Goal: Task Accomplishment & Management: Manage account settings

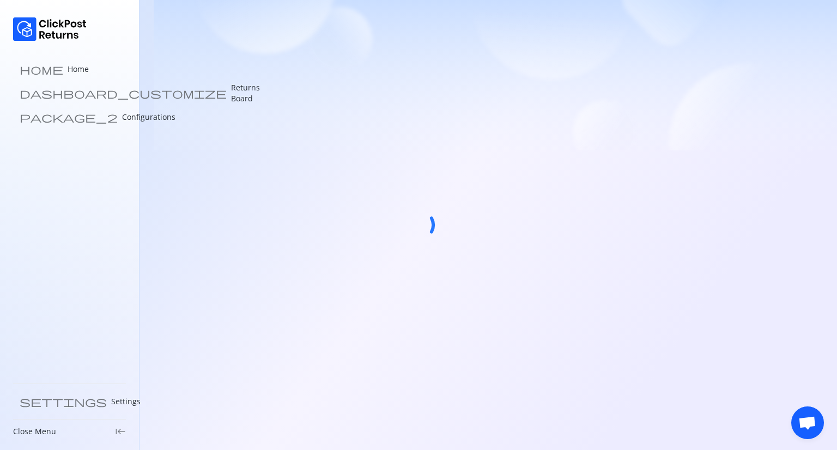
click at [609, 394] on div at bounding box center [418, 225] width 837 height 450
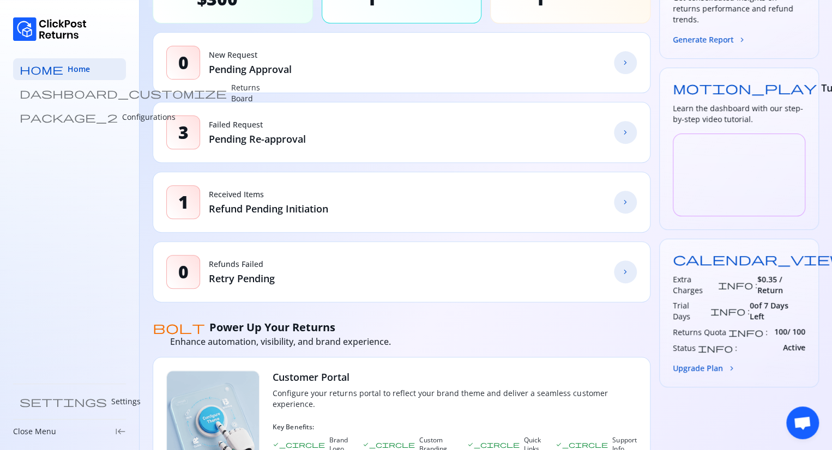
scroll to position [146, 0]
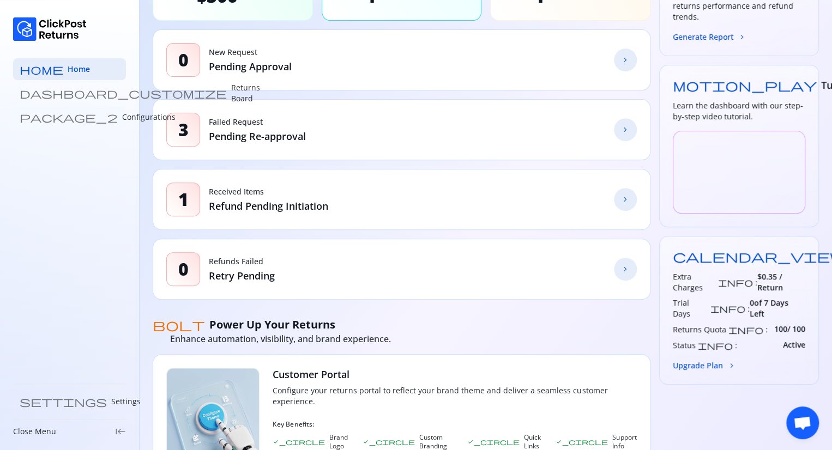
click at [122, 122] on p "Configurations" at bounding box center [148, 117] width 53 height 11
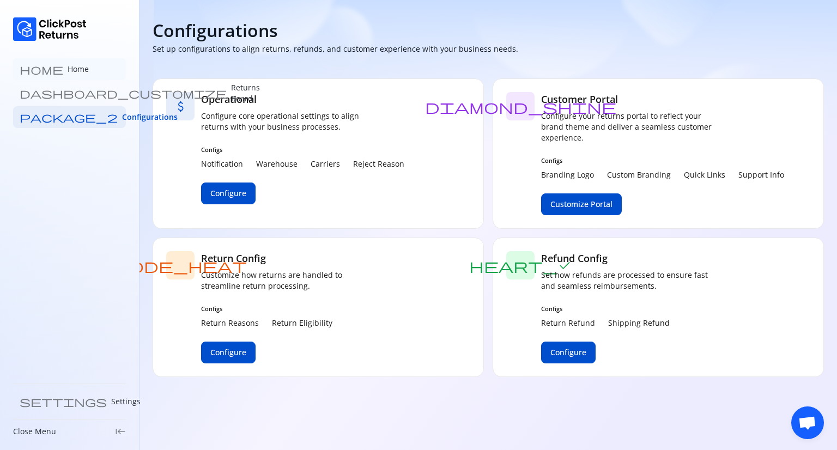
click at [68, 73] on p "Home" at bounding box center [78, 69] width 21 height 11
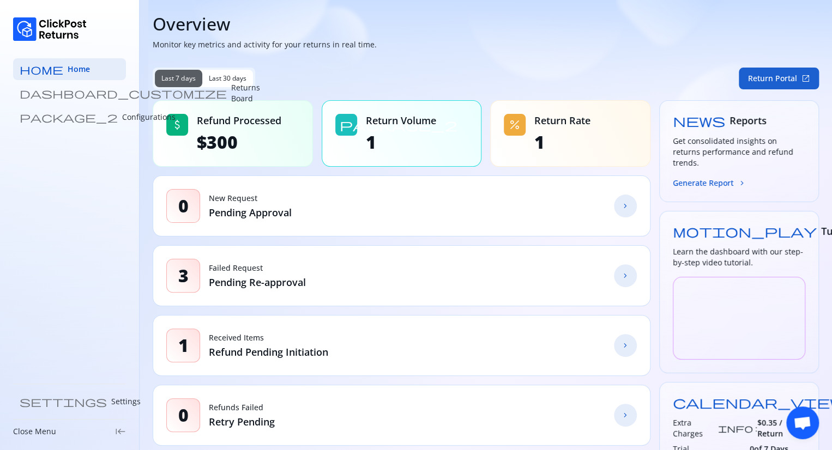
click at [776, 73] on button "Return Portal open_in_new" at bounding box center [779, 79] width 80 height 22
click at [231, 88] on p "Returns Board" at bounding box center [245, 93] width 29 height 22
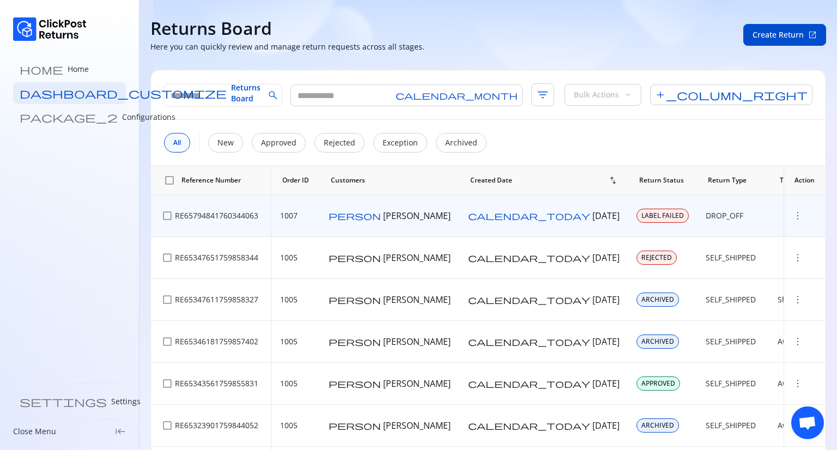
click at [793, 216] on span "more_vert" at bounding box center [798, 215] width 11 height 11
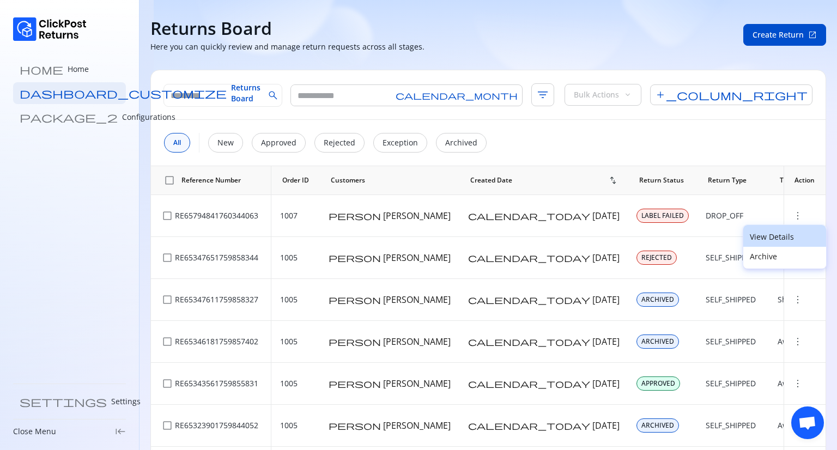
click at [759, 239] on p "View Details" at bounding box center [785, 237] width 70 height 11
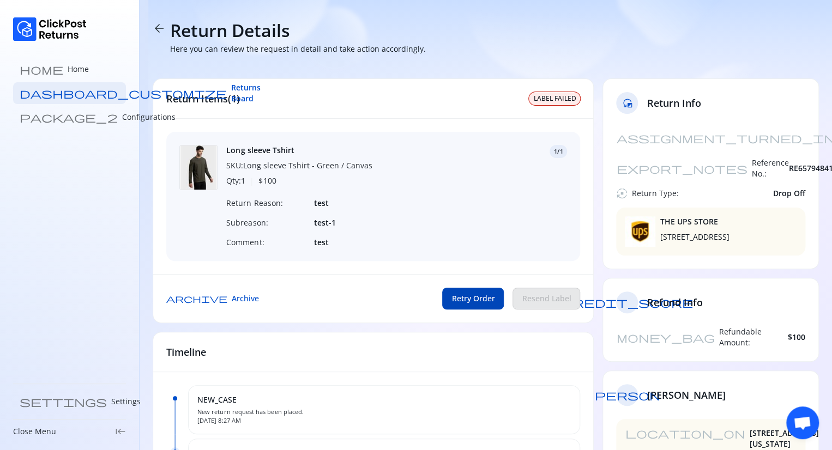
click at [471, 298] on button "Retry Order" at bounding box center [473, 299] width 62 height 22
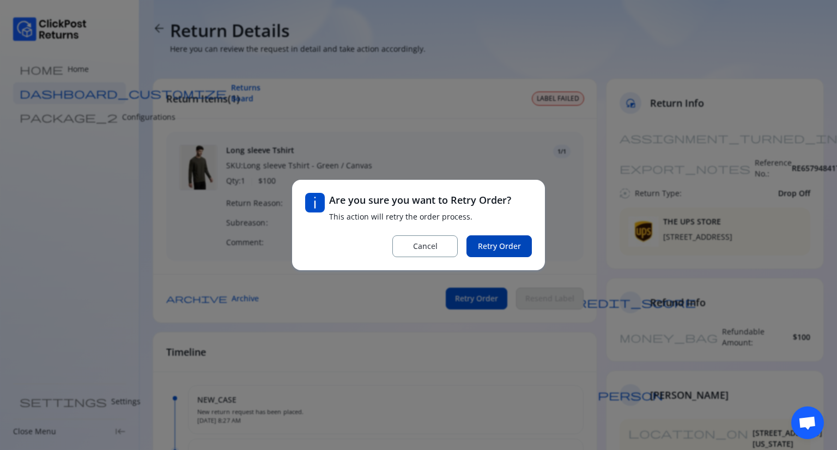
click at [490, 243] on span "Retry Order" at bounding box center [499, 246] width 43 height 11
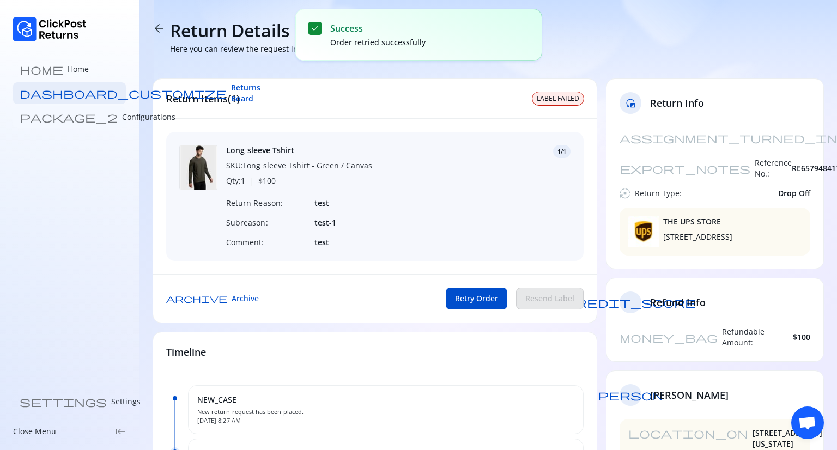
click at [122, 117] on p "Configurations" at bounding box center [148, 117] width 53 height 11
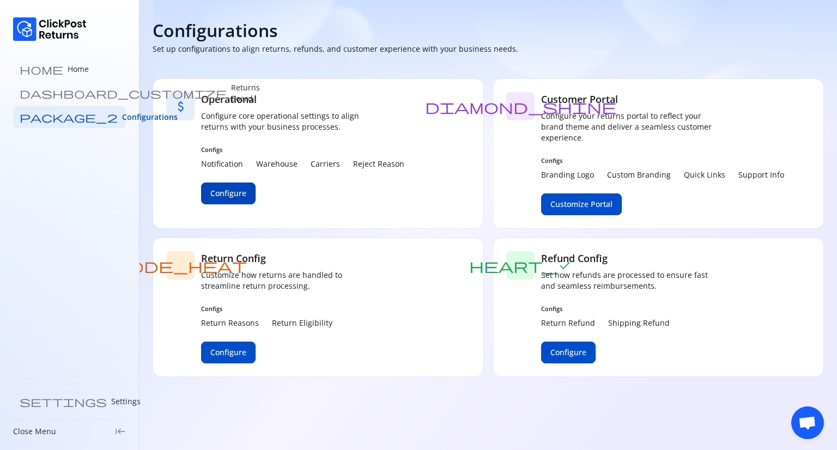
click at [231, 190] on span "Configure" at bounding box center [228, 193] width 36 height 11
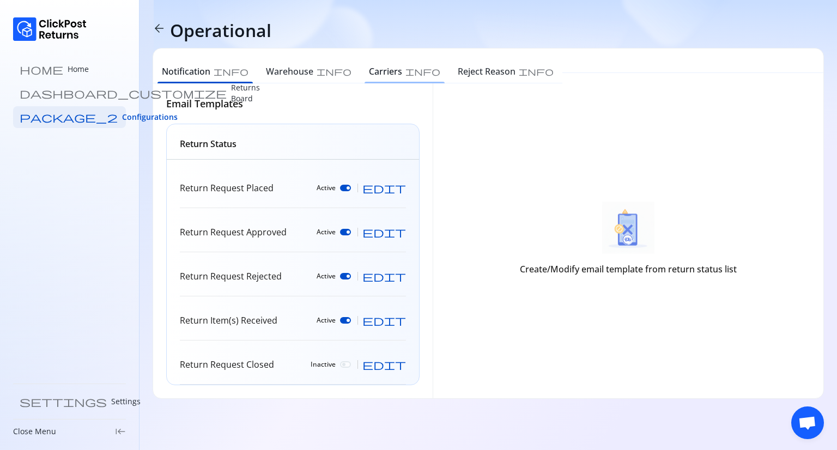
click at [369, 65] on h6 "Carriers" at bounding box center [385, 71] width 33 height 13
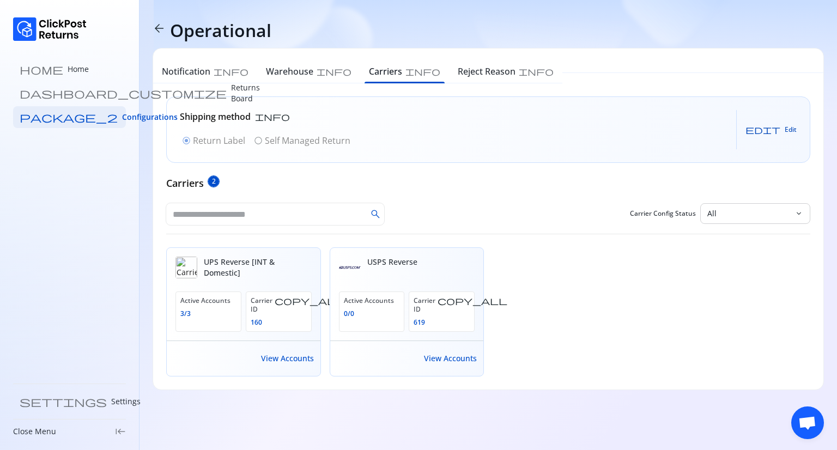
click at [779, 125] on span "edit" at bounding box center [763, 129] width 35 height 9
click at [256, 140] on span "radio_button_unchecked" at bounding box center [258, 140] width 9 height 9
click at [786, 131] on span "Save" at bounding box center [780, 129] width 15 height 9
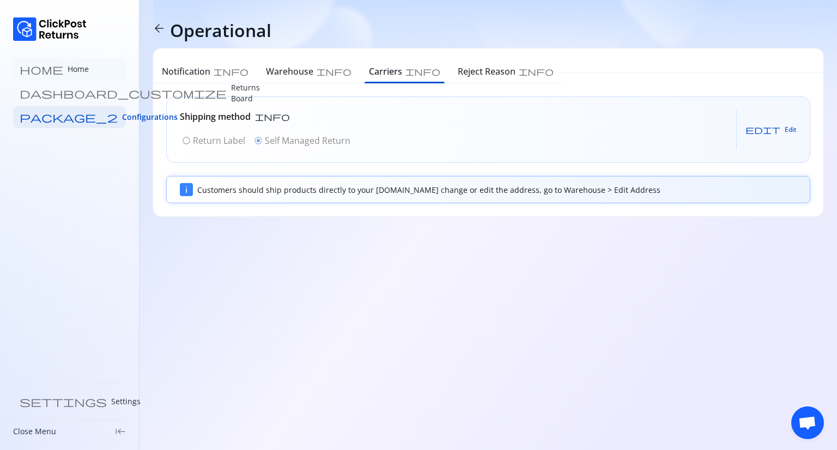
click at [60, 70] on link "home Home" at bounding box center [69, 69] width 113 height 22
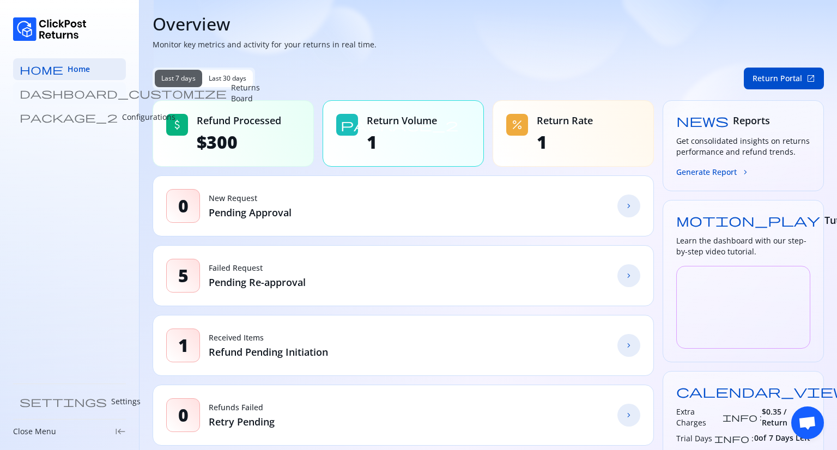
click at [93, 95] on link "dashboard_customize Returns Board" at bounding box center [69, 93] width 113 height 22
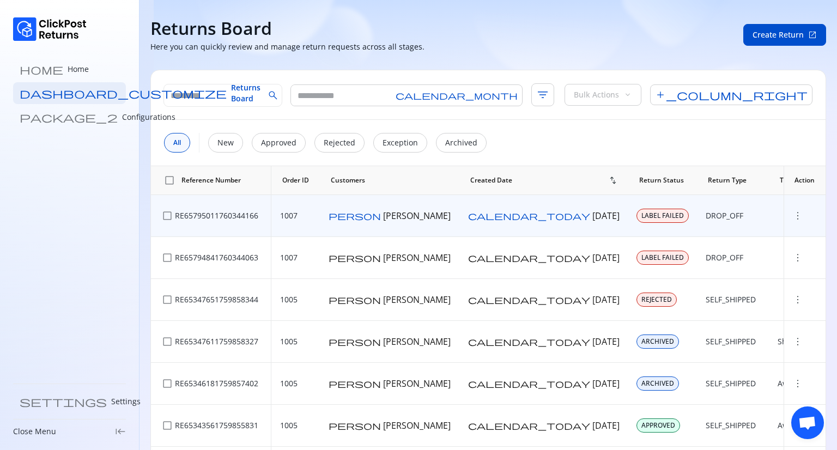
click at [793, 218] on span "more_vert" at bounding box center [798, 215] width 11 height 11
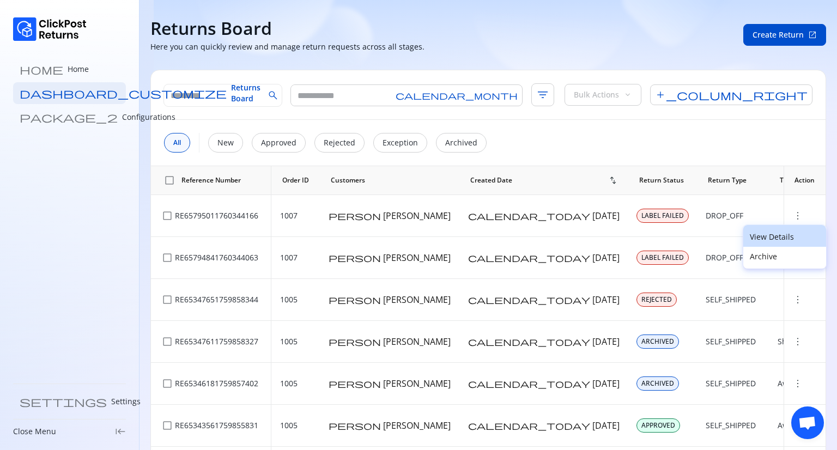
click at [770, 238] on p "View Details" at bounding box center [785, 237] width 70 height 11
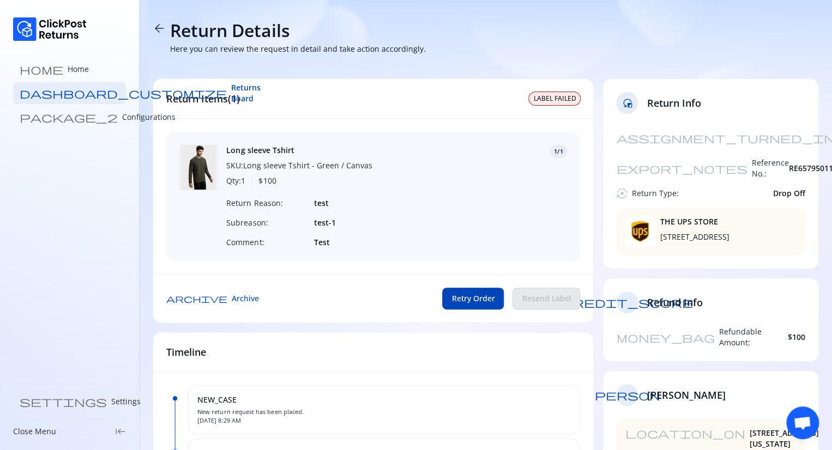
click at [466, 304] on span "Retry Order" at bounding box center [472, 298] width 43 height 11
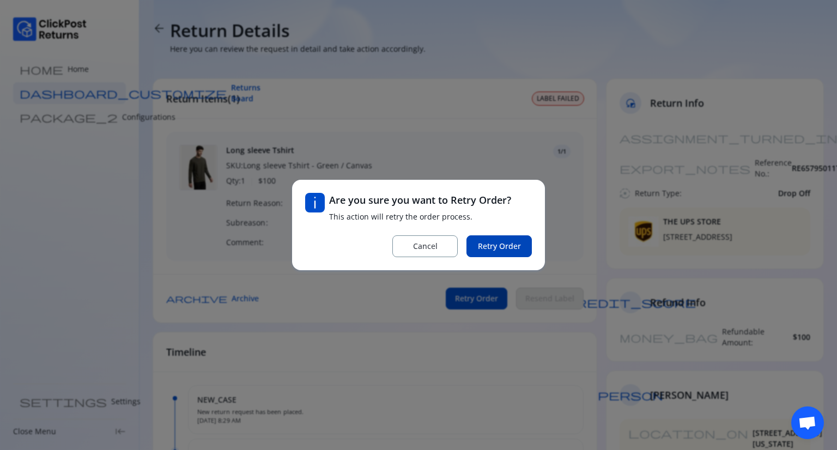
click at [499, 245] on span "Retry Order" at bounding box center [499, 246] width 43 height 11
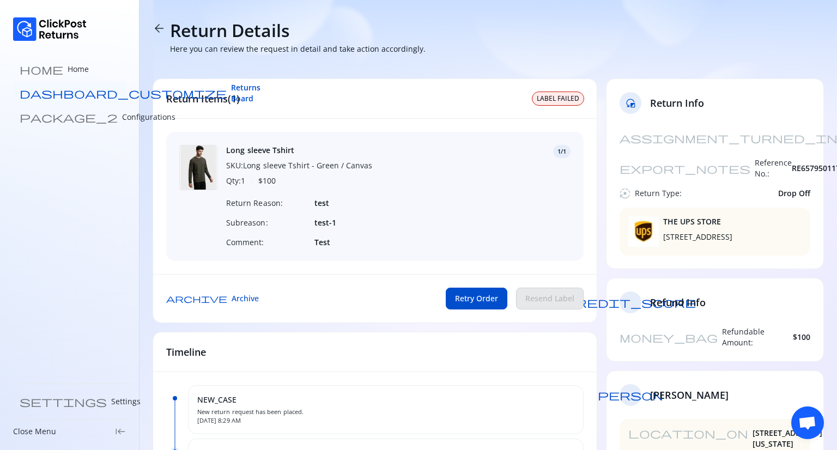
click at [231, 91] on span "Returns Board" at bounding box center [245, 93] width 29 height 22
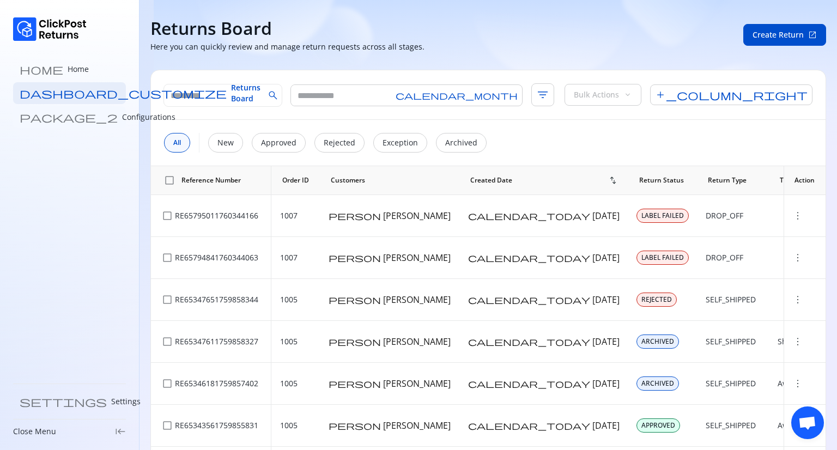
click at [122, 116] on p "Configurations" at bounding box center [148, 117] width 53 height 11
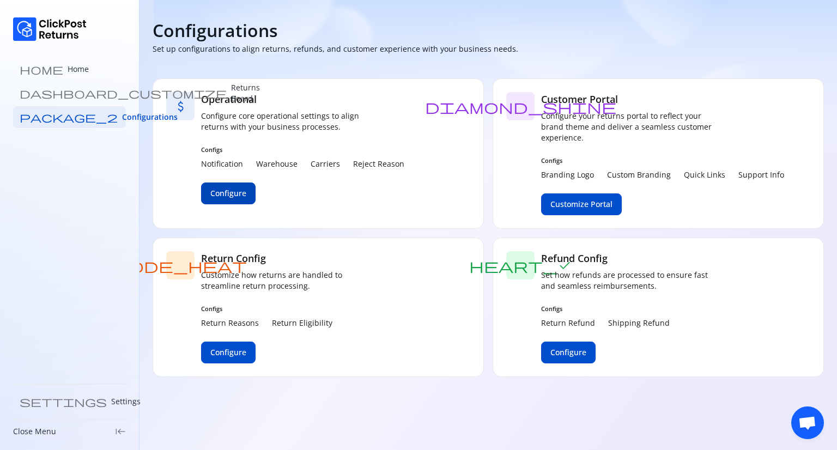
click at [229, 198] on span "Configure" at bounding box center [228, 193] width 36 height 11
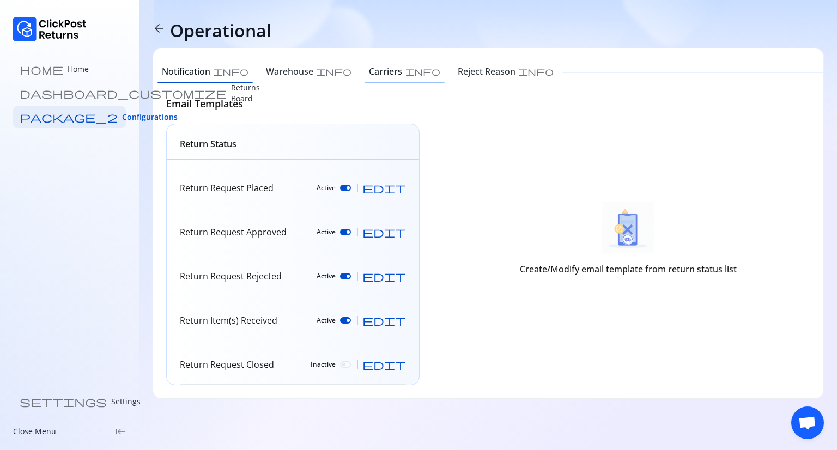
click at [369, 70] on h6 "Carriers" at bounding box center [385, 71] width 33 height 13
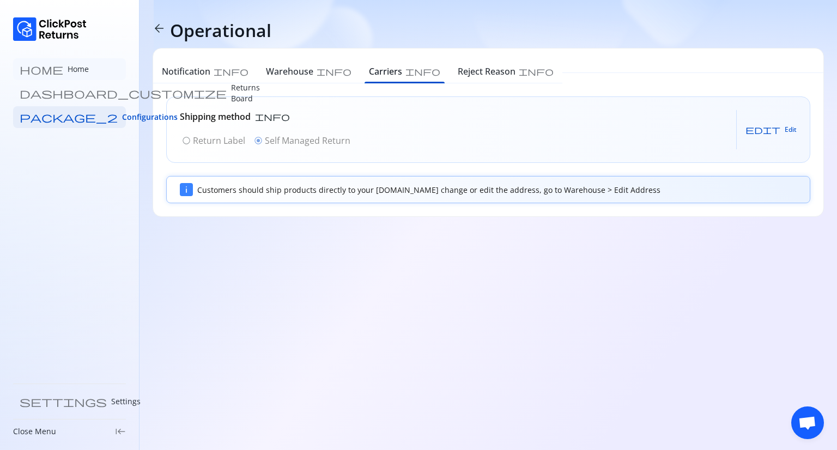
click at [40, 76] on link "home Home" at bounding box center [69, 69] width 113 height 22
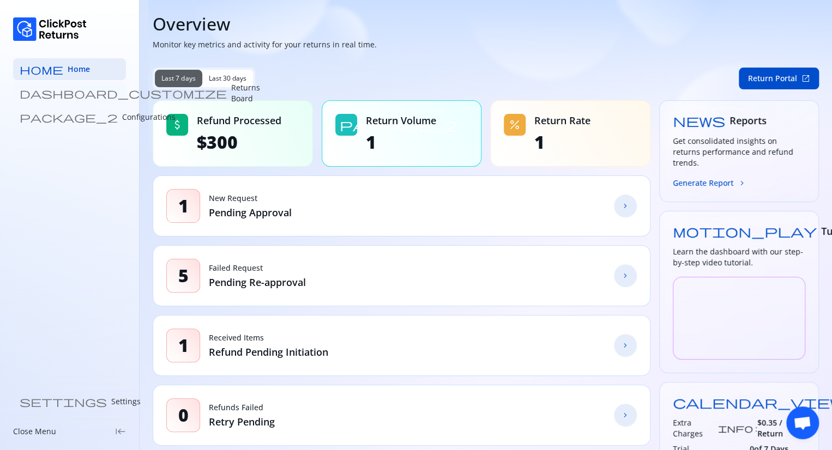
click at [231, 97] on p "Returns Board" at bounding box center [245, 93] width 29 height 22
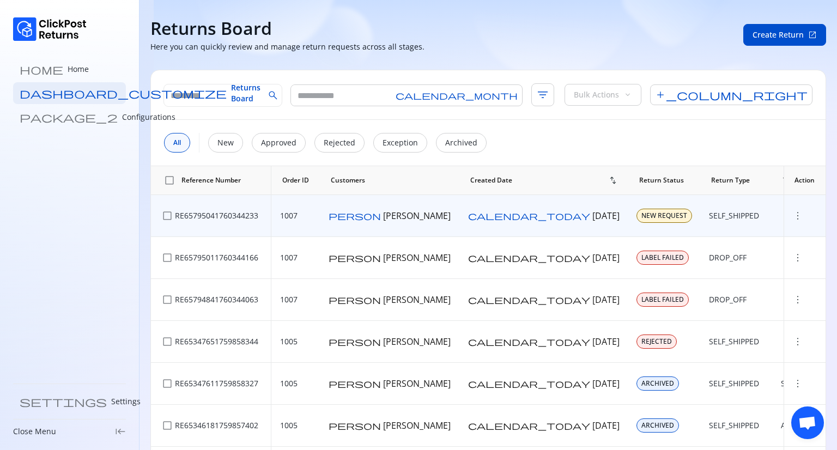
click at [793, 216] on span "more_vert" at bounding box center [798, 215] width 11 height 11
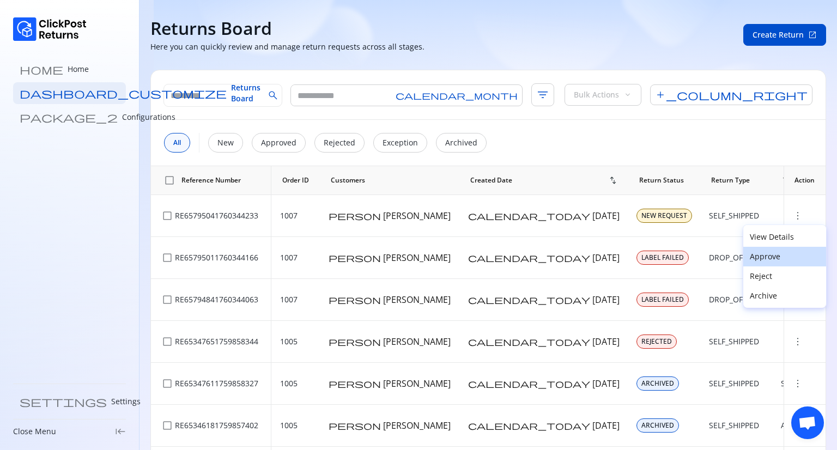
click at [757, 256] on p "Approve" at bounding box center [785, 256] width 70 height 11
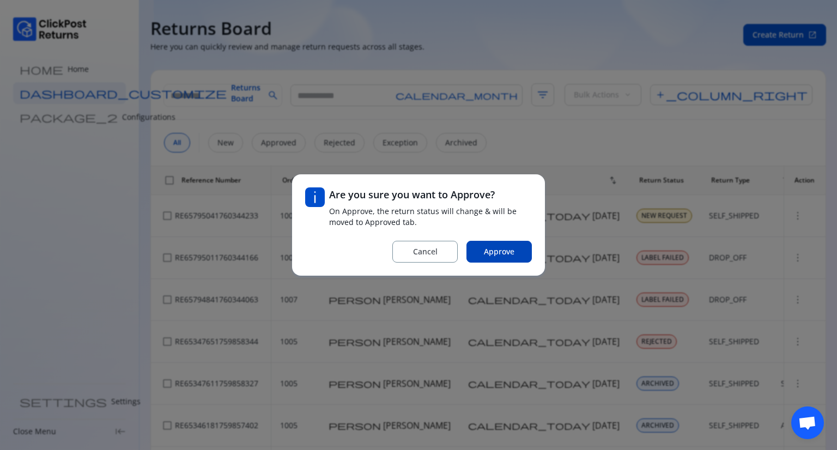
click at [497, 251] on span "Approve" at bounding box center [499, 251] width 31 height 11
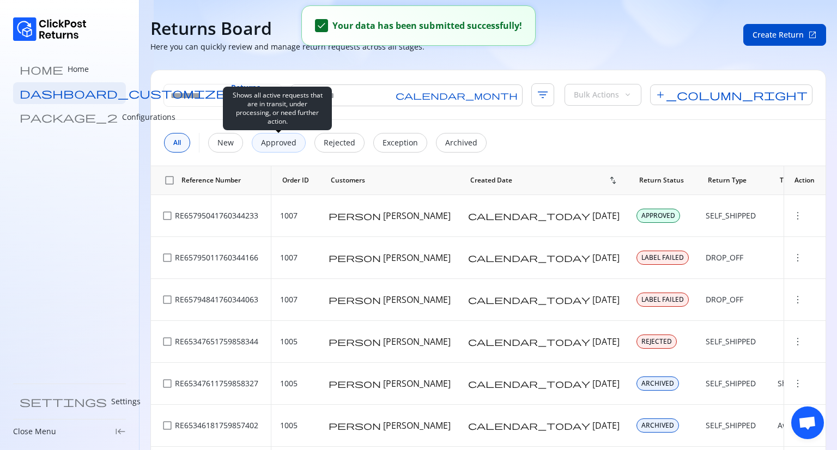
click at [268, 147] on p "Approved" at bounding box center [278, 142] width 35 height 11
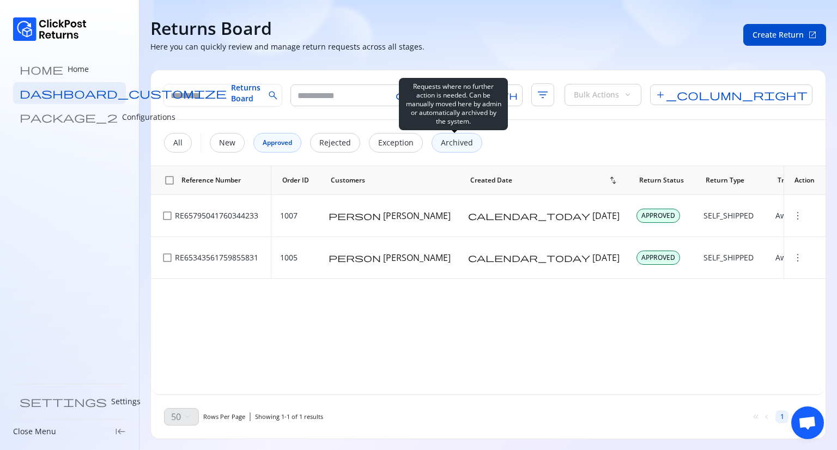
click at [450, 142] on p "Archived" at bounding box center [457, 142] width 32 height 11
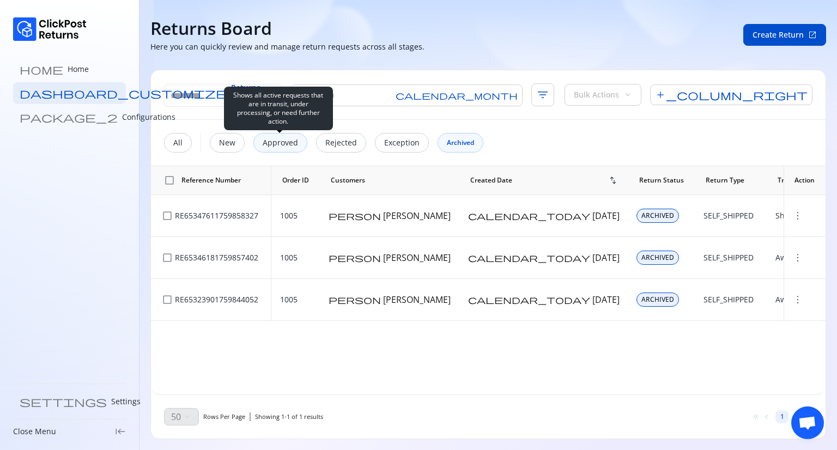
click at [294, 143] on p "Approved" at bounding box center [280, 142] width 35 height 11
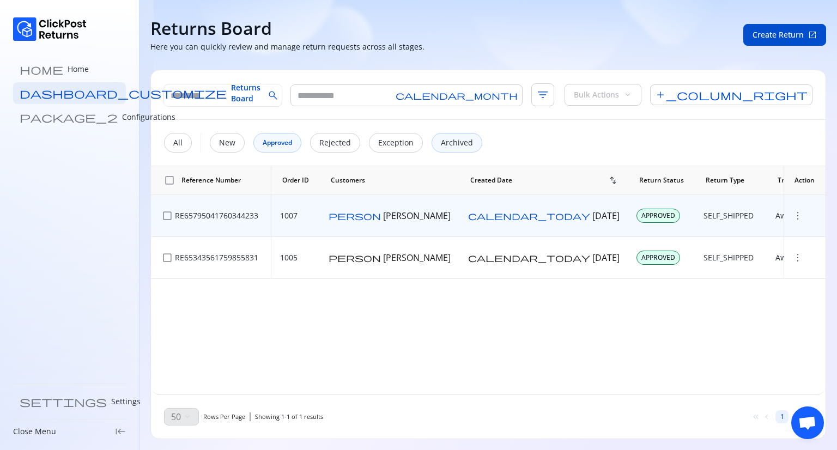
click at [796, 216] on span "more_vert" at bounding box center [798, 215] width 11 height 11
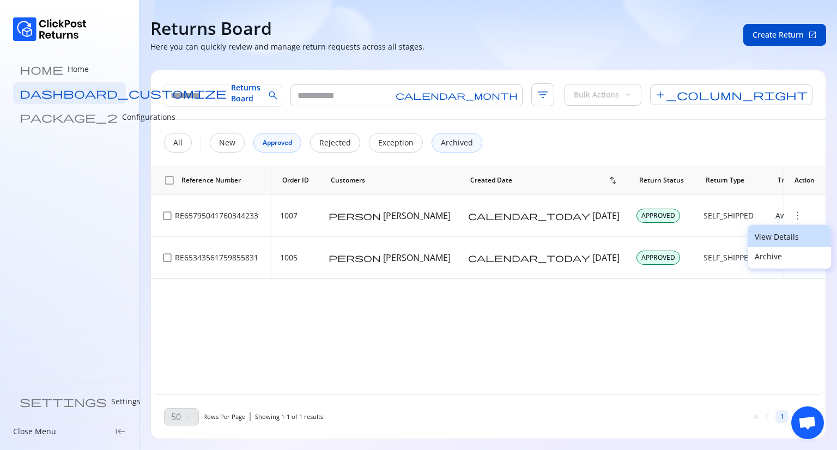
click at [781, 238] on p "View Details" at bounding box center [790, 237] width 70 height 11
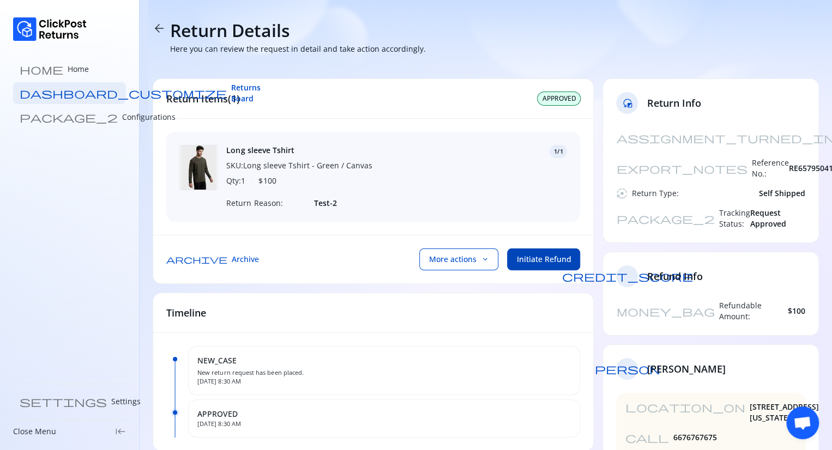
click at [548, 265] on span "Initiate Refund" at bounding box center [543, 259] width 55 height 11
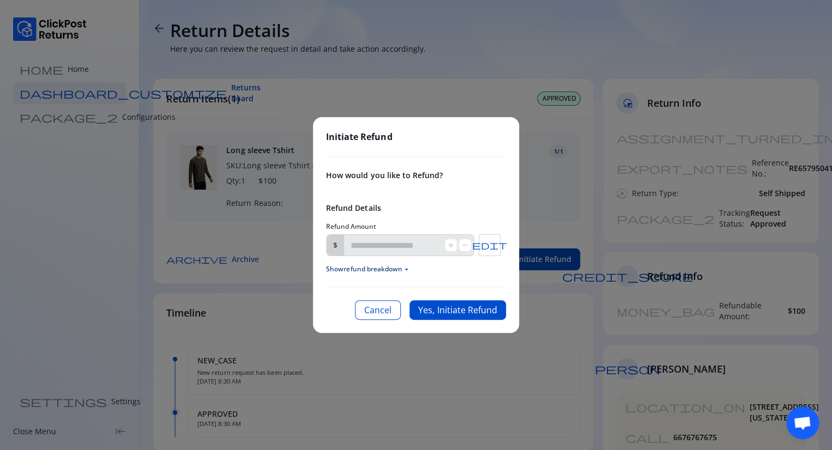
type input "***"
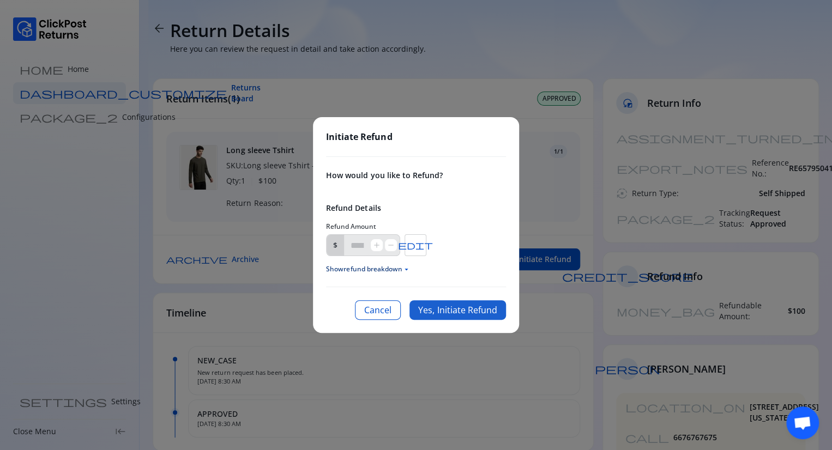
click at [452, 313] on button "Yes, Initiate Refund" at bounding box center [457, 310] width 97 height 20
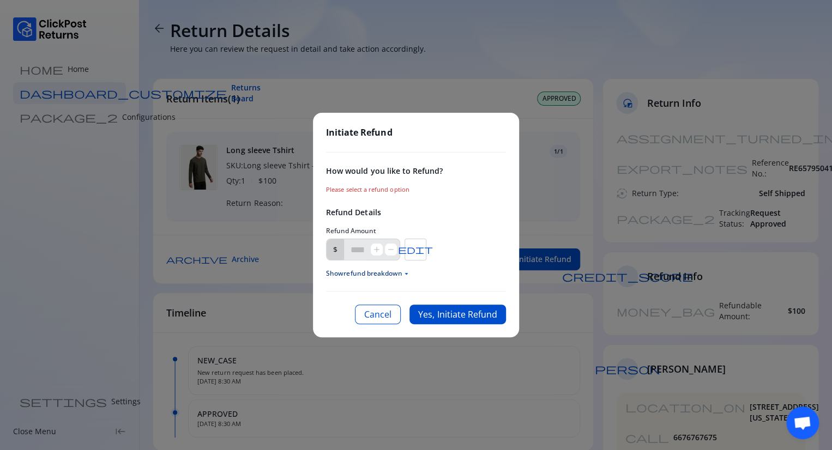
click at [408, 183] on div "How would you like to Refund? Please select a refund option" at bounding box center [416, 180] width 180 height 28
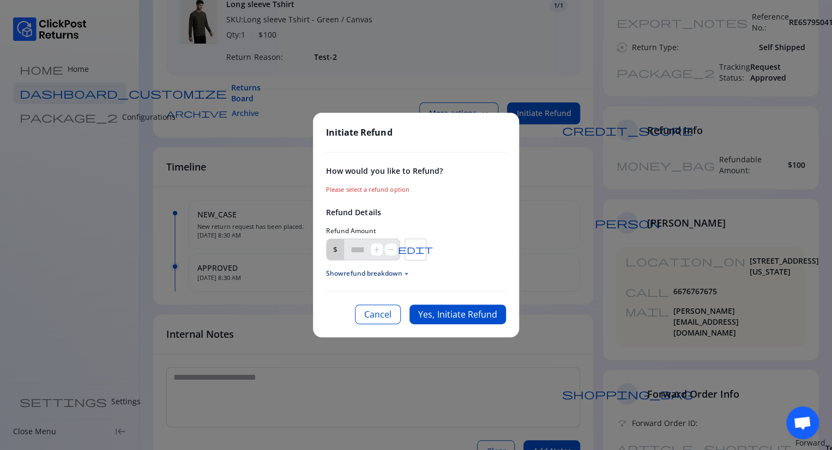
scroll to position [189, 0]
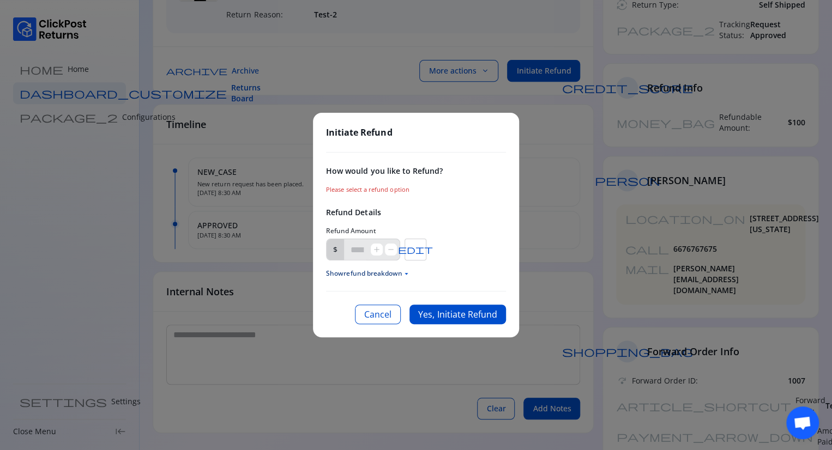
click at [401, 275] on span "Show refund breakdown arrow_drop_down" at bounding box center [416, 273] width 180 height 9
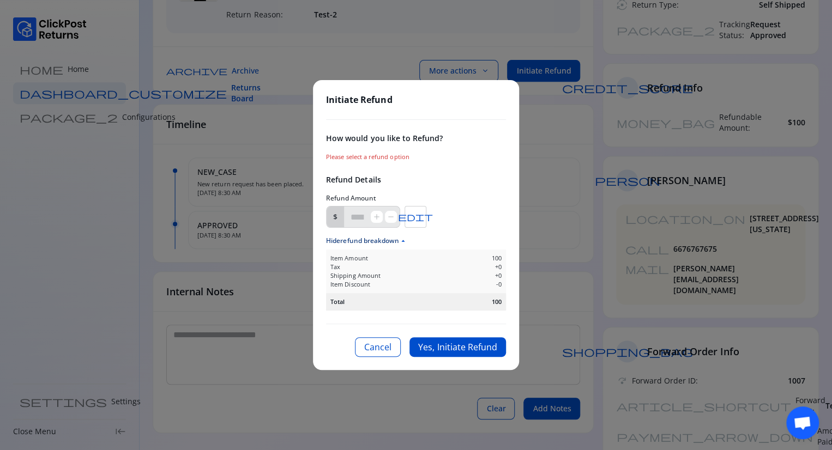
scroll to position [158, 0]
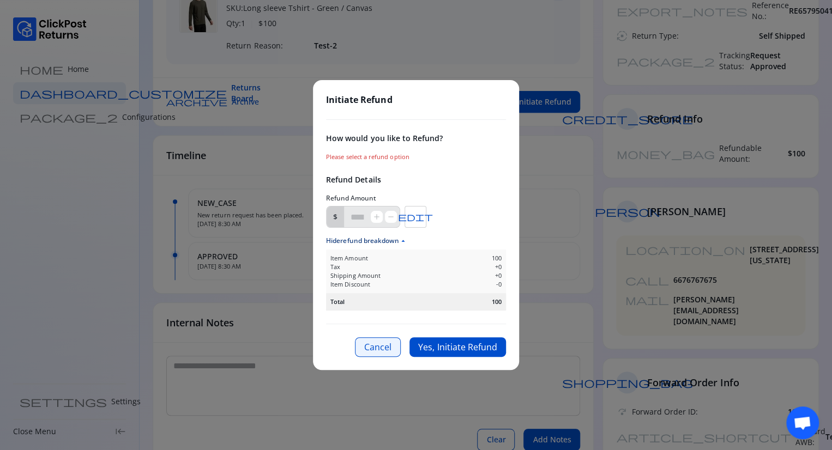
click at [375, 353] on button "Cancel" at bounding box center [378, 347] width 46 height 20
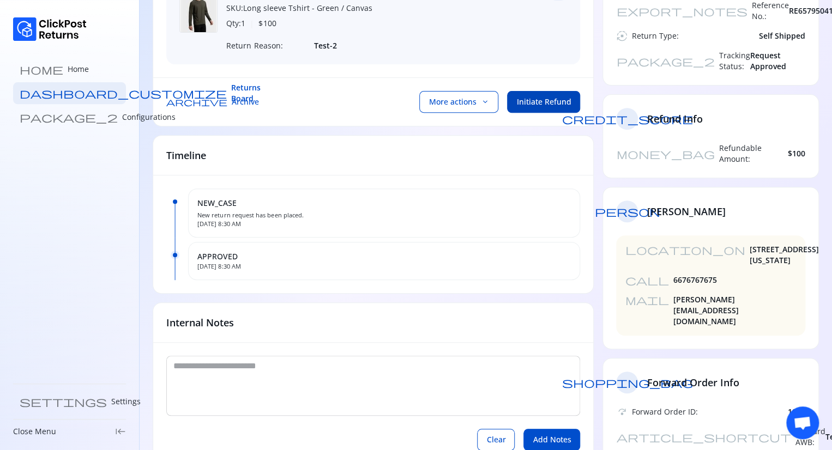
click at [545, 98] on button "Initiate Refund" at bounding box center [543, 102] width 73 height 22
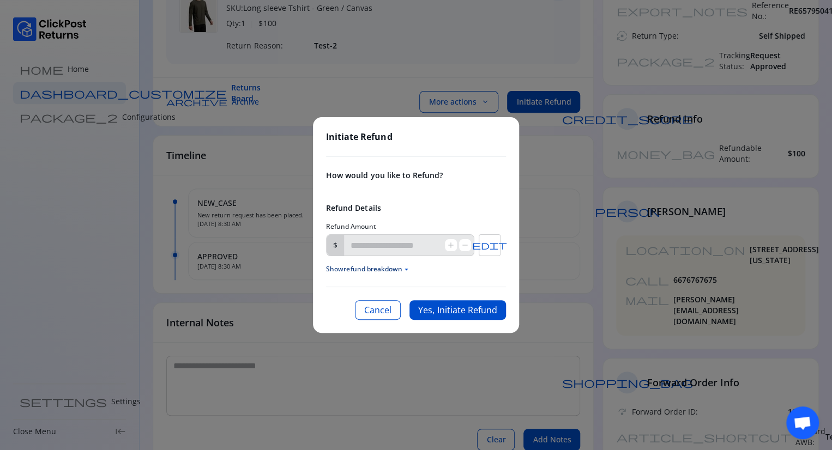
type input "***"
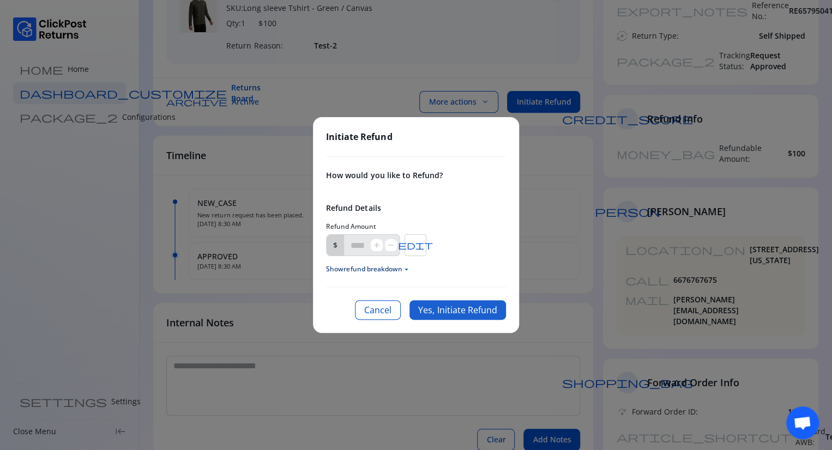
click at [455, 308] on button "Yes, Initiate Refund" at bounding box center [457, 310] width 97 height 20
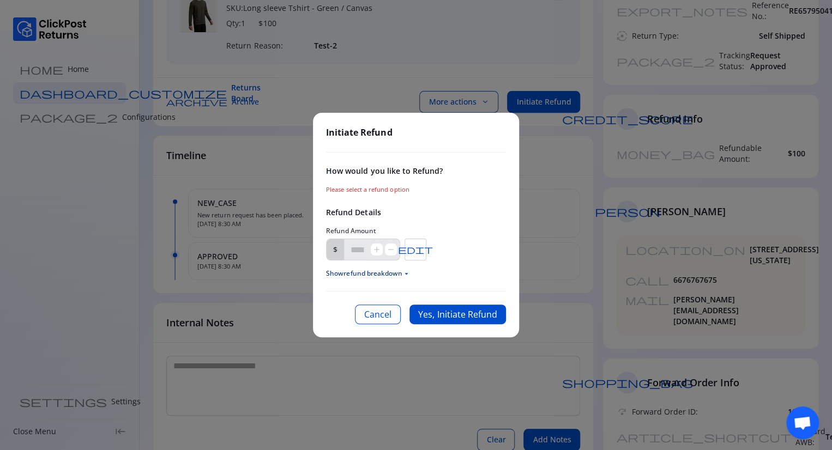
click at [399, 192] on span "Please select a refund option" at bounding box center [367, 189] width 83 height 8
click at [376, 317] on button "Cancel" at bounding box center [378, 315] width 46 height 20
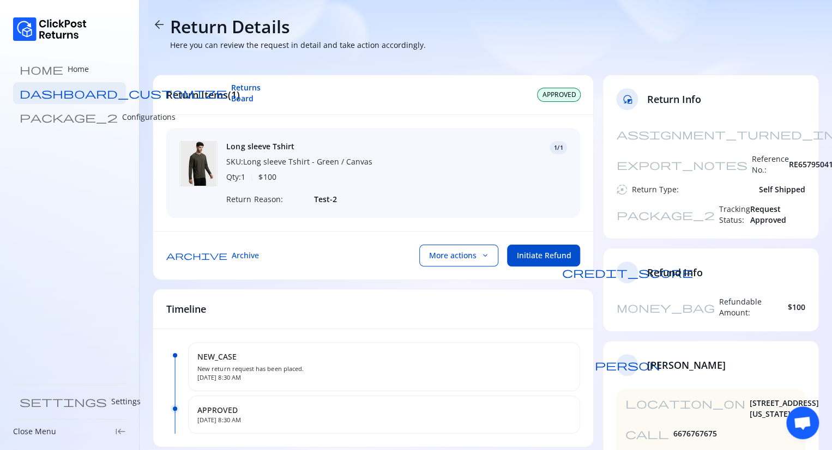
scroll to position [0, 0]
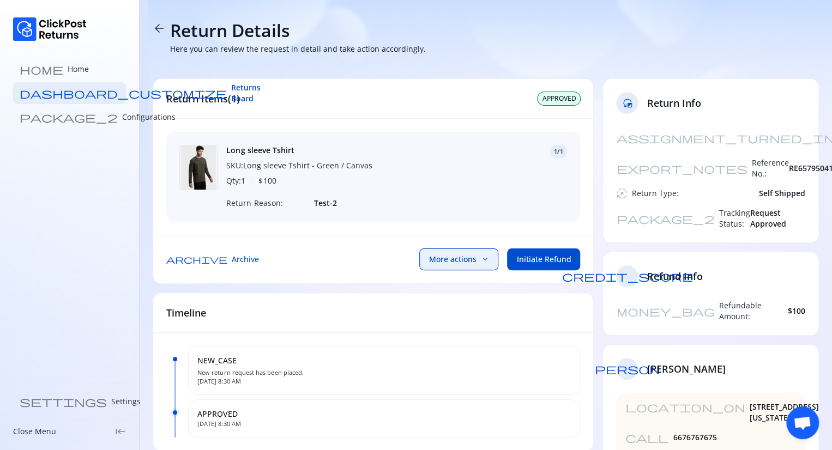
click at [484, 264] on span "keyboard_arrow_down" at bounding box center [484, 259] width 9 height 9
click at [547, 265] on span "Initiate Refund" at bounding box center [543, 259] width 55 height 11
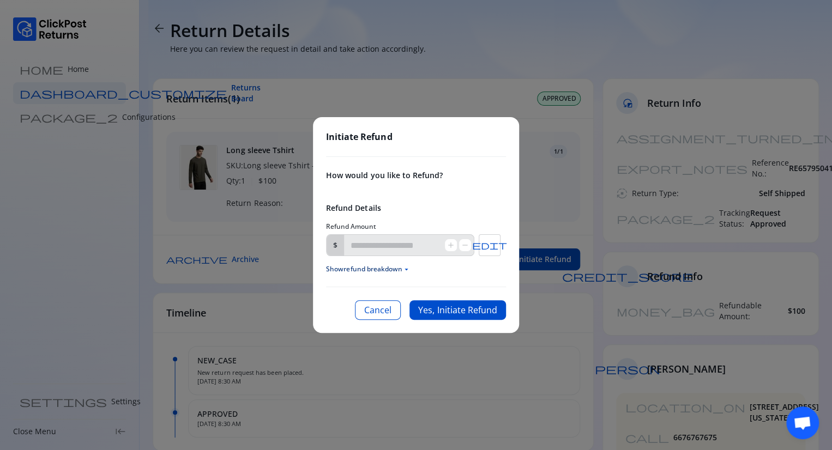
type input "***"
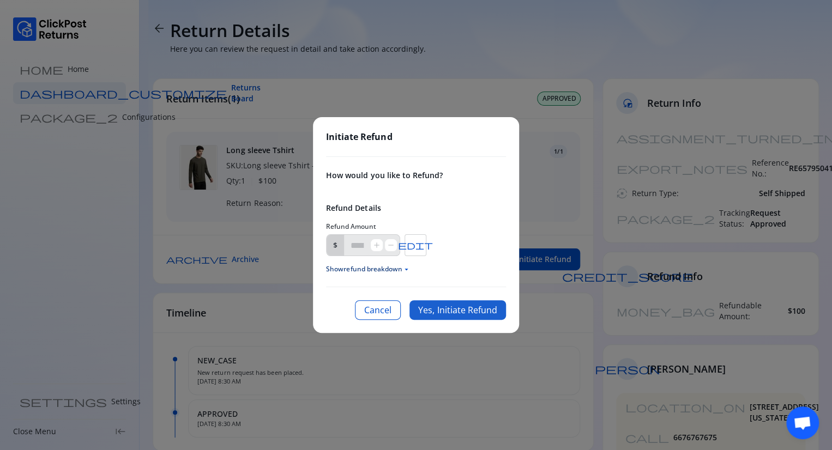
click at [457, 304] on button "Yes, Initiate Refund" at bounding box center [457, 310] width 97 height 20
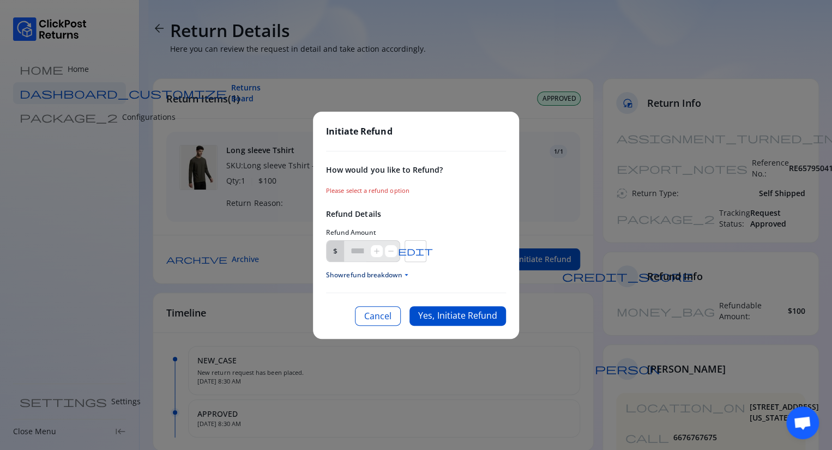
click at [404, 279] on span "arrow_drop_down" at bounding box center [406, 275] width 8 height 8
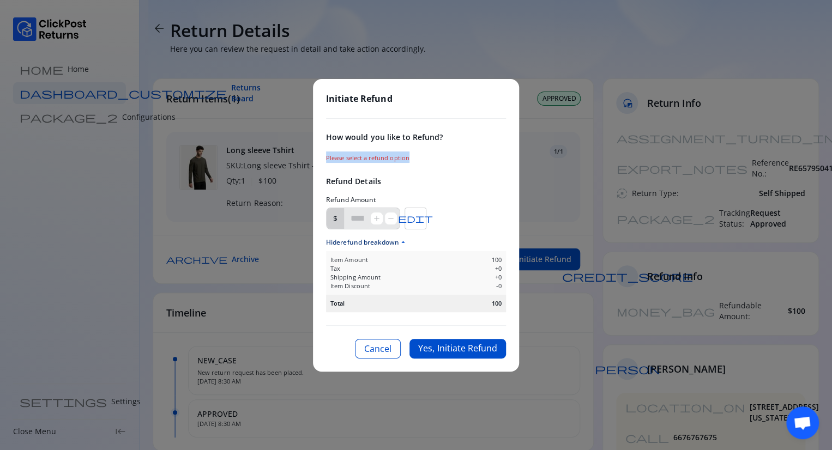
drag, startPoint x: 425, startPoint y: 156, endPoint x: 317, endPoint y: 152, distance: 108.6
click at [317, 152] on div "Initiate Refund How would you like to Refund? Please select a refund option Ref…" at bounding box center [416, 225] width 206 height 293
copy span "Please select a refund option"
click at [378, 352] on button "Cancel" at bounding box center [378, 349] width 46 height 20
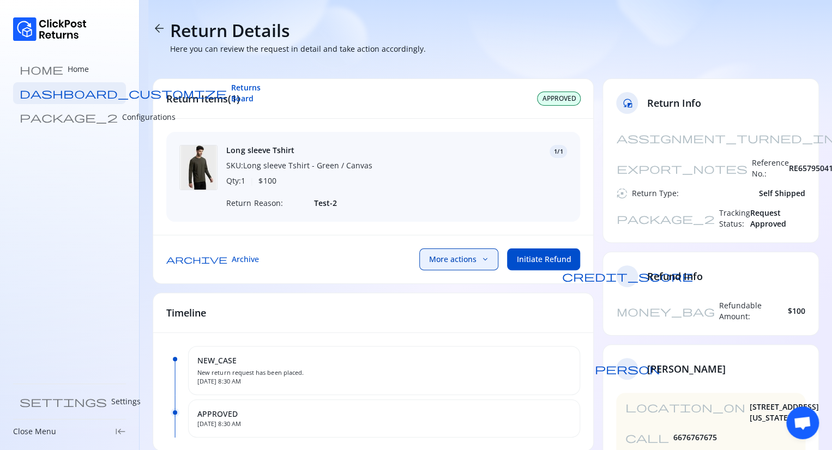
click at [467, 263] on span "More actions" at bounding box center [452, 259] width 47 height 11
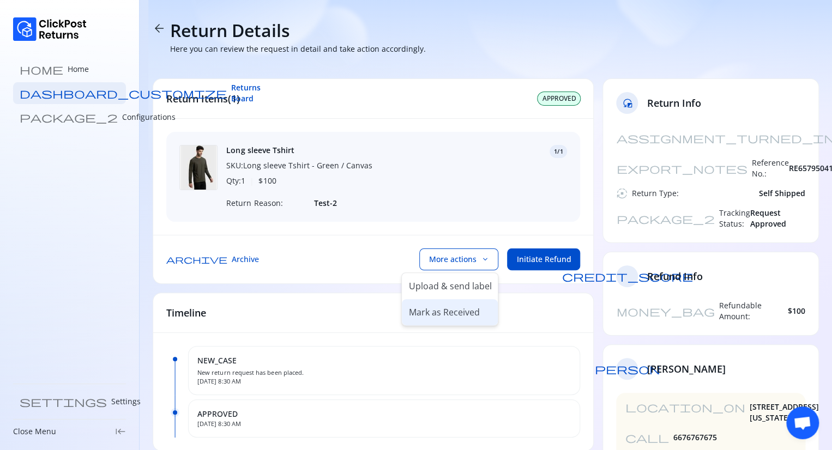
click at [462, 311] on p "Mark as Received" at bounding box center [443, 312] width 71 height 13
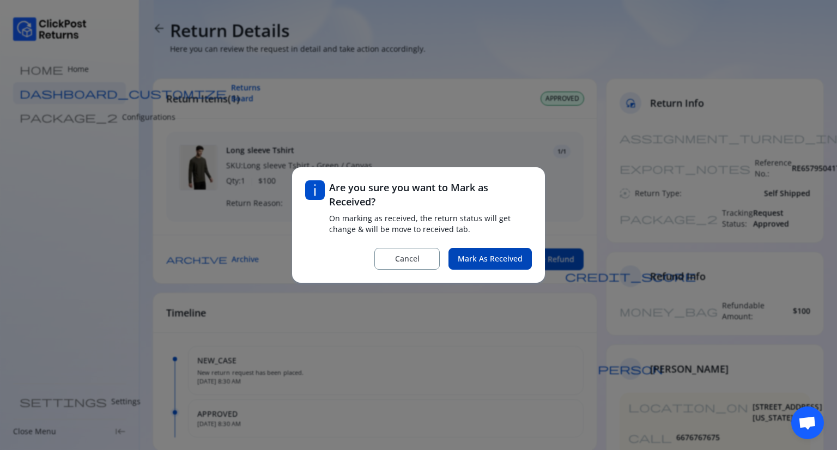
click at [503, 256] on span "Mark as Received" at bounding box center [490, 259] width 65 height 11
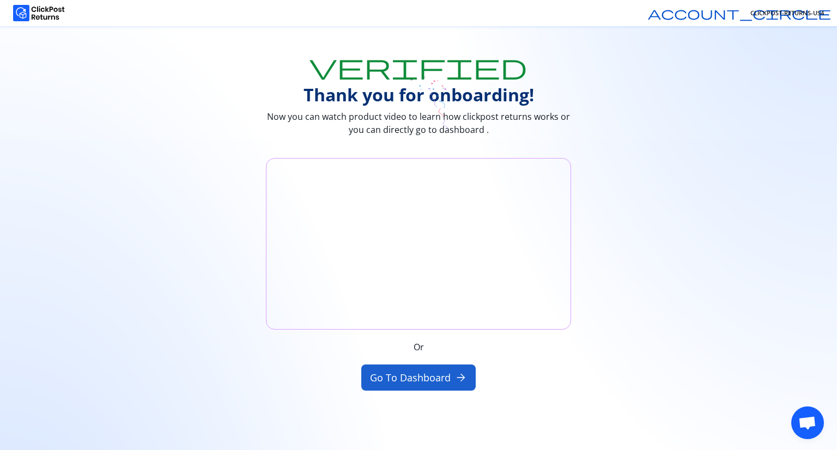
click at [413, 377] on button "Go to Dashboard arrow_forward" at bounding box center [418, 378] width 115 height 26
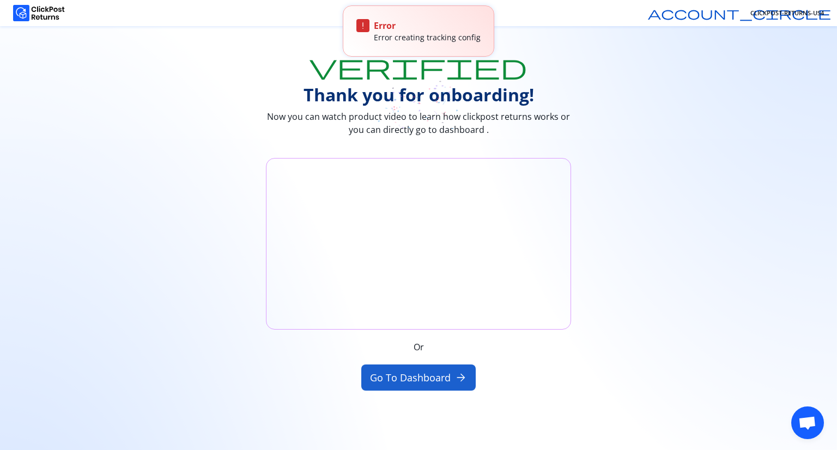
click at [430, 378] on button "Go to Dashboard arrow_forward" at bounding box center [418, 378] width 115 height 26
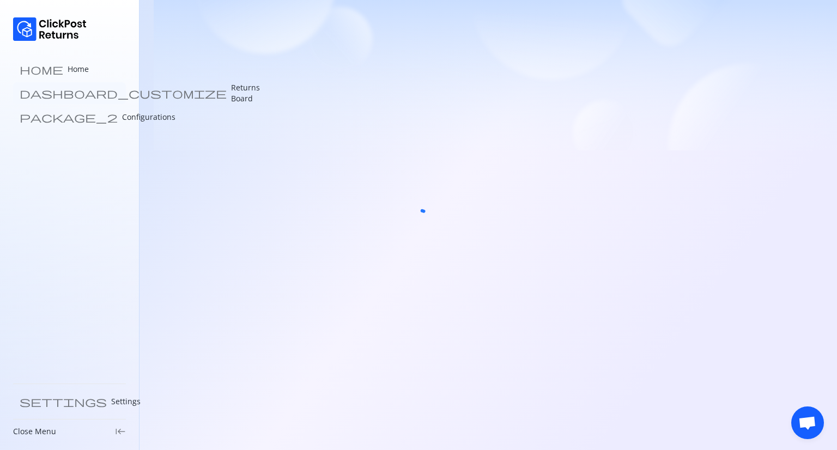
click at [59, 102] on link "dashboard_customize Returns Board" at bounding box center [69, 93] width 113 height 22
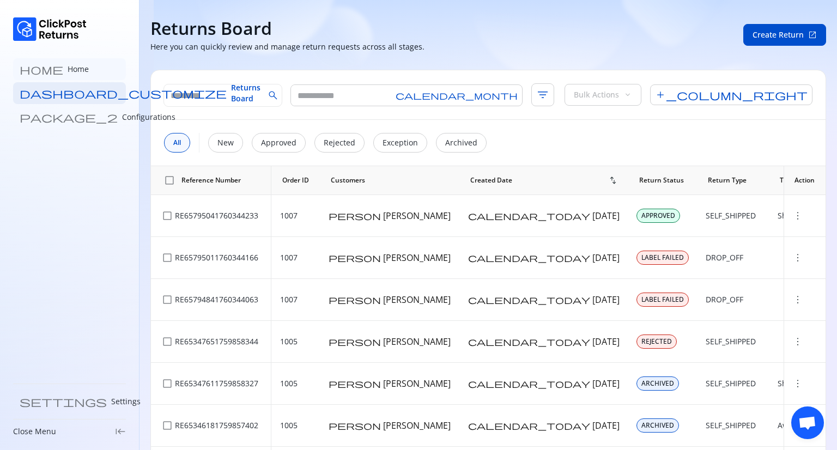
click at [57, 73] on link "home Home" at bounding box center [69, 69] width 113 height 22
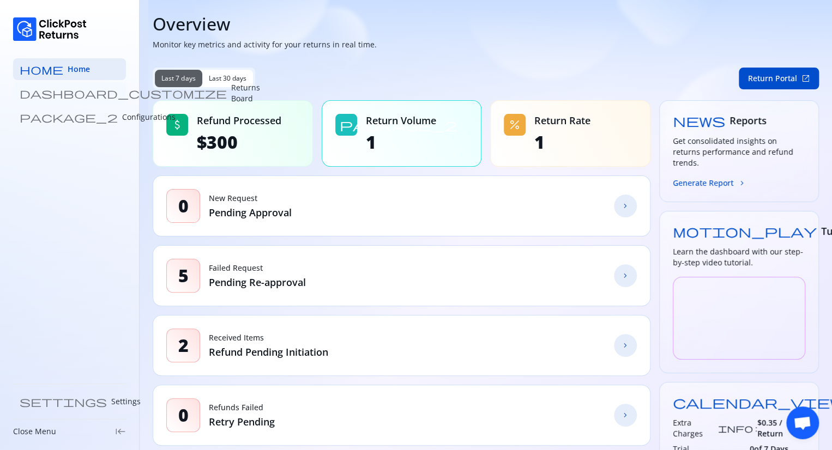
click at [231, 96] on p "Returns Board" at bounding box center [245, 93] width 29 height 22
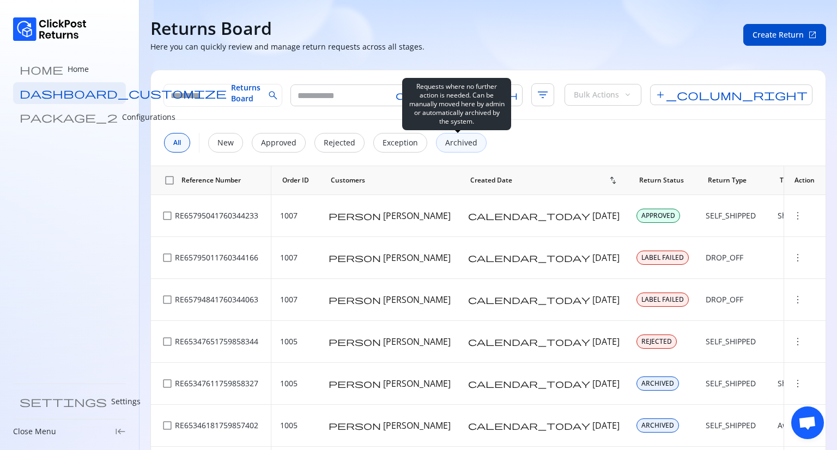
click at [458, 144] on p "Archived" at bounding box center [461, 142] width 32 height 11
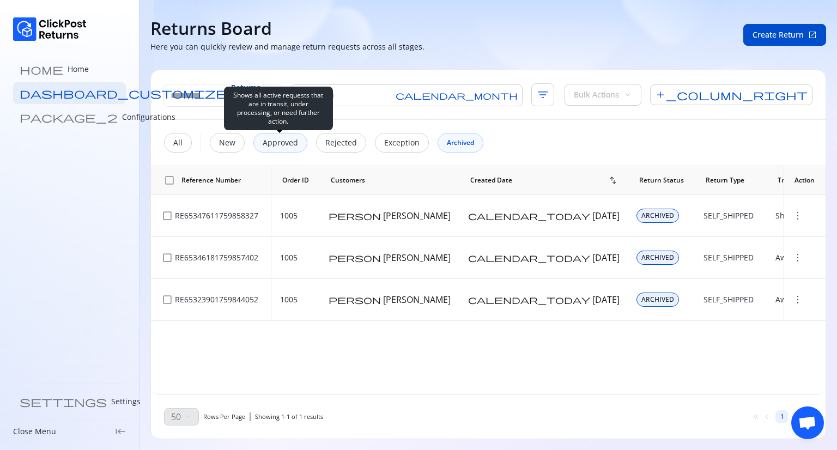
click at [290, 147] on p "Approved" at bounding box center [280, 142] width 35 height 11
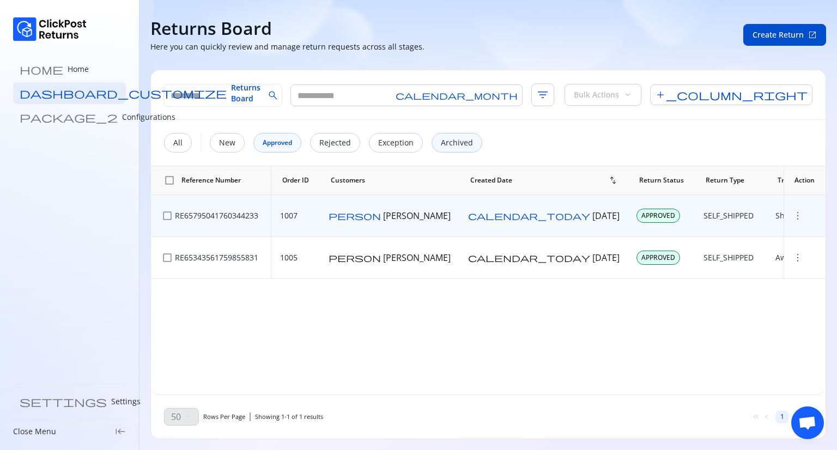
click at [794, 215] on span "more_vert" at bounding box center [798, 215] width 11 height 11
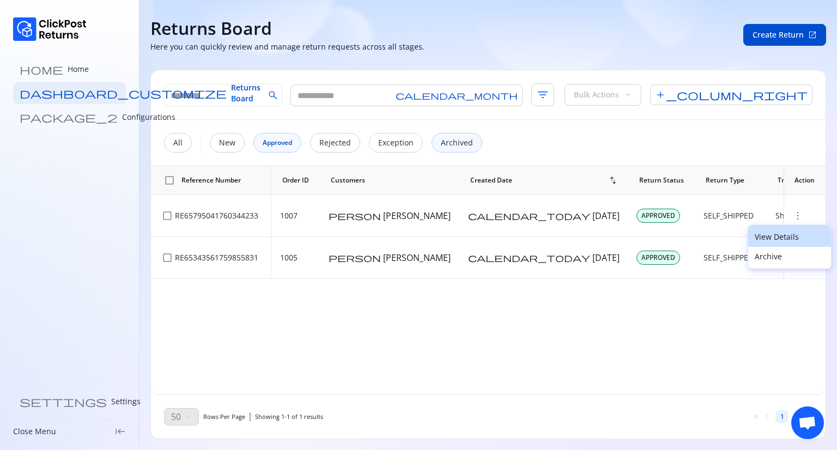
click at [779, 234] on p "View Details" at bounding box center [790, 237] width 70 height 11
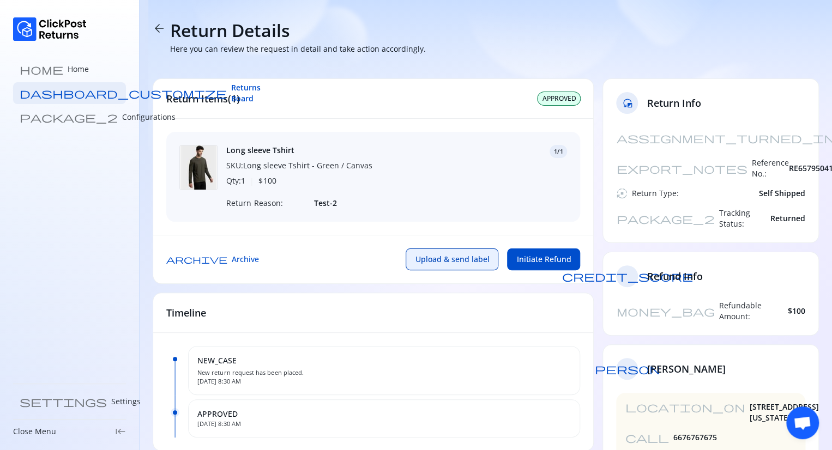
click at [460, 265] on span "Upload & send label" at bounding box center [452, 259] width 74 height 11
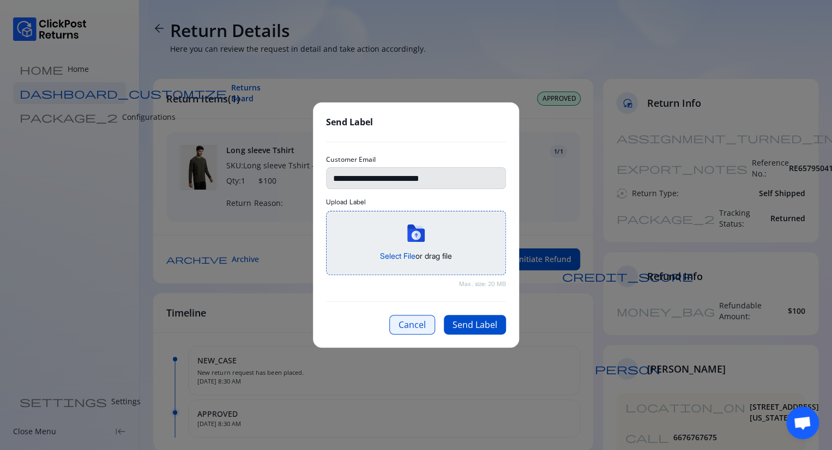
click at [404, 326] on button "Cancel" at bounding box center [412, 325] width 46 height 20
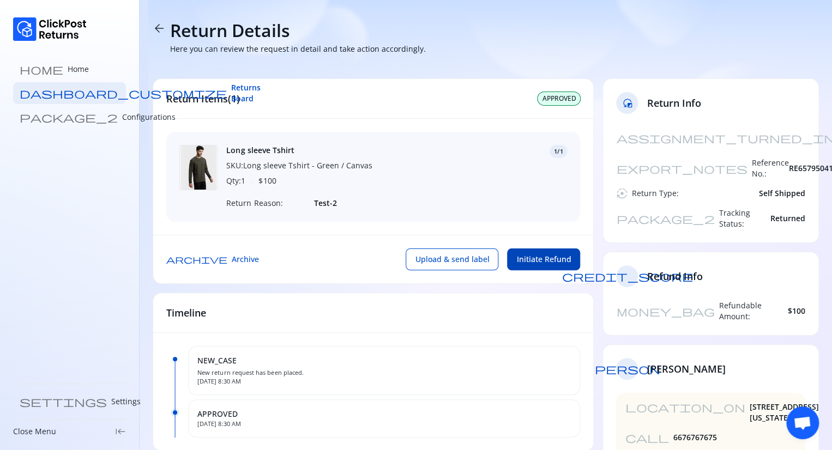
click at [536, 265] on span "Initiate Refund" at bounding box center [543, 259] width 55 height 11
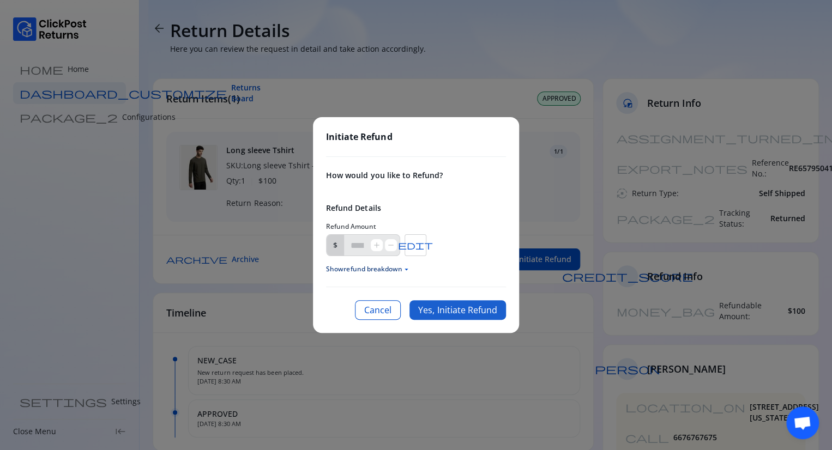
click at [467, 305] on button "Yes, Initiate Refund" at bounding box center [457, 310] width 97 height 20
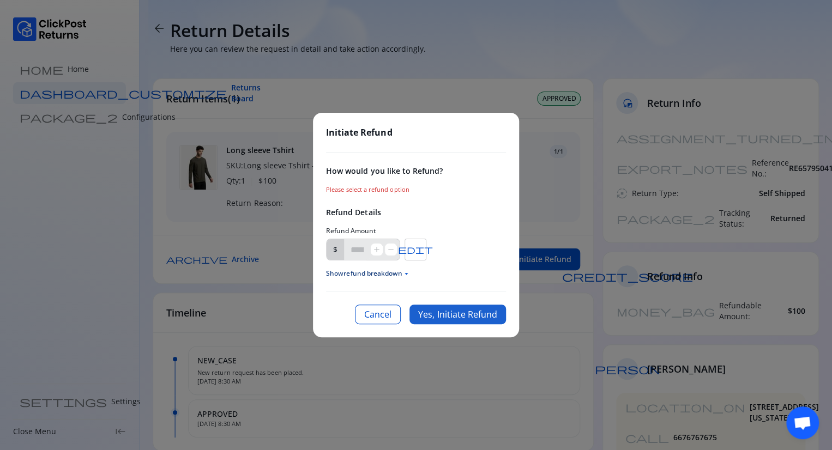
click at [467, 305] on button "Yes, Initiate Refund" at bounding box center [457, 315] width 97 height 20
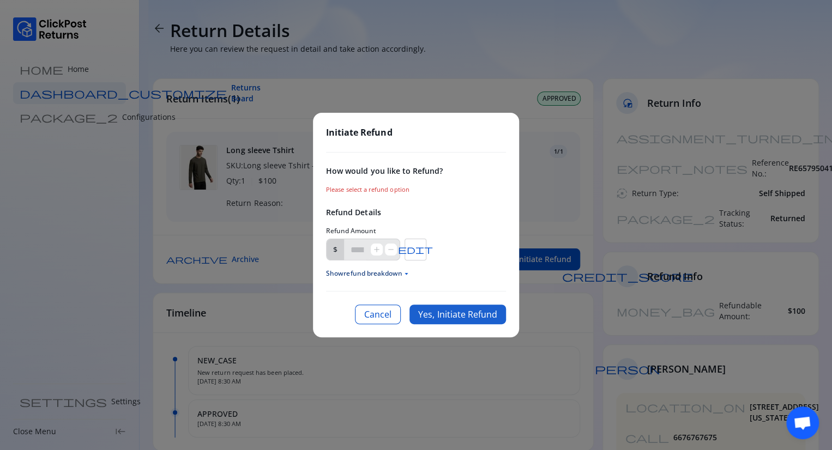
click at [467, 305] on button "Yes, Initiate Refund" at bounding box center [457, 315] width 97 height 20
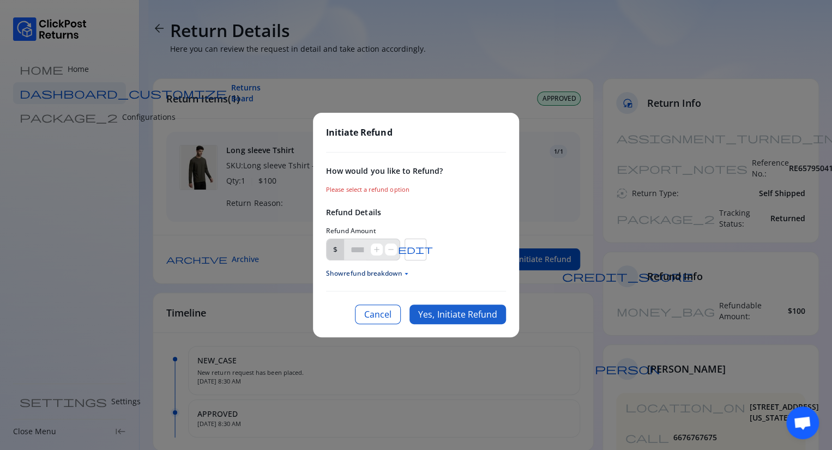
click at [467, 305] on button "Yes, Initiate Refund" at bounding box center [457, 315] width 97 height 20
click at [382, 313] on button "Cancel" at bounding box center [378, 315] width 46 height 20
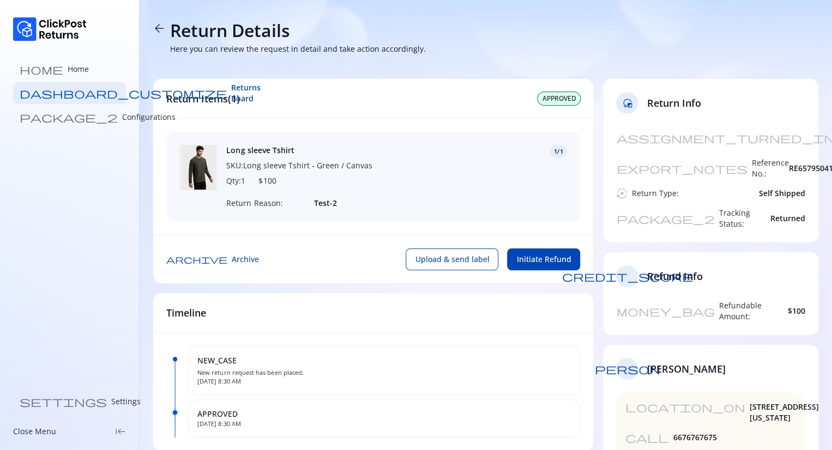
click at [543, 270] on button "Initiate Refund" at bounding box center [543, 260] width 73 height 22
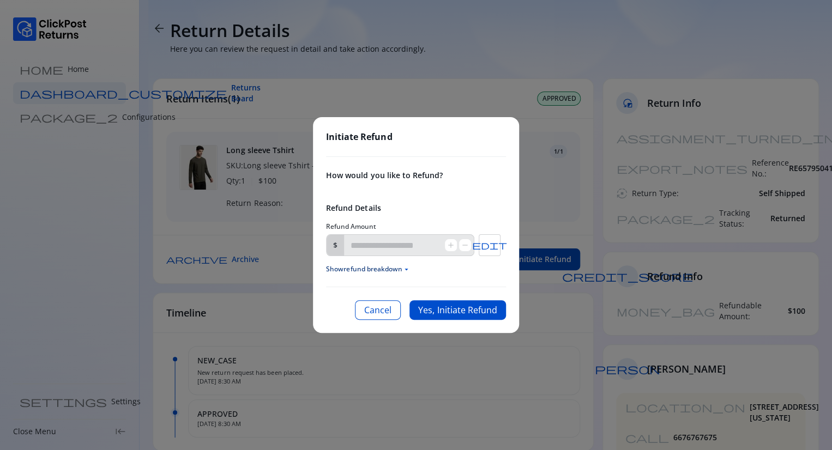
type input "***"
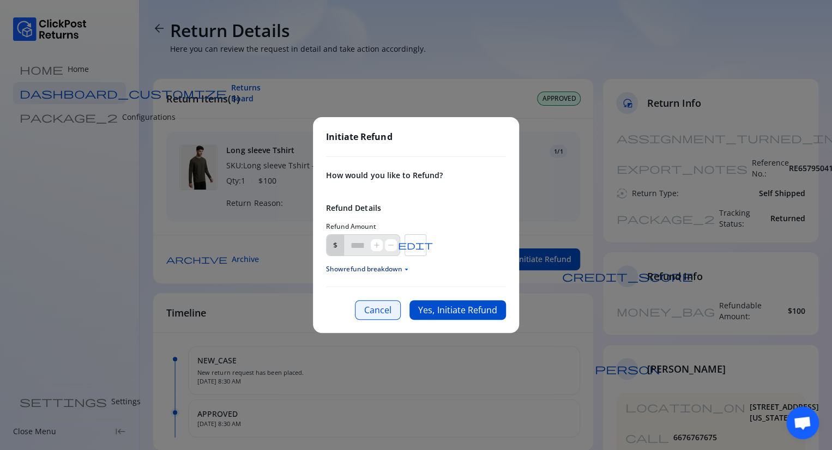
click at [381, 312] on button "Cancel" at bounding box center [378, 310] width 46 height 20
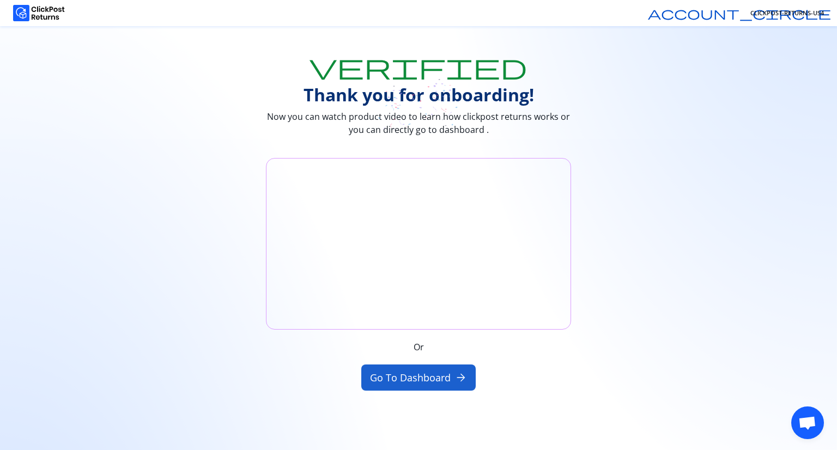
click at [411, 378] on button "Go to Dashboard arrow_forward" at bounding box center [418, 378] width 115 height 26
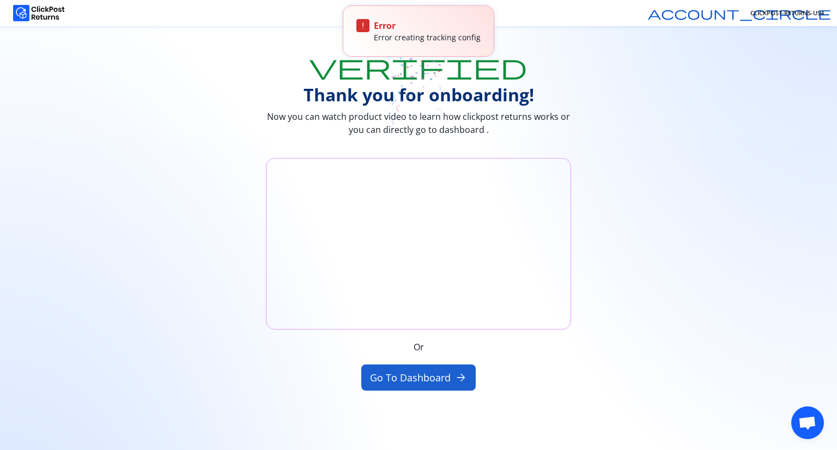
click at [411, 378] on button "Go to Dashboard arrow_forward" at bounding box center [418, 378] width 115 height 26
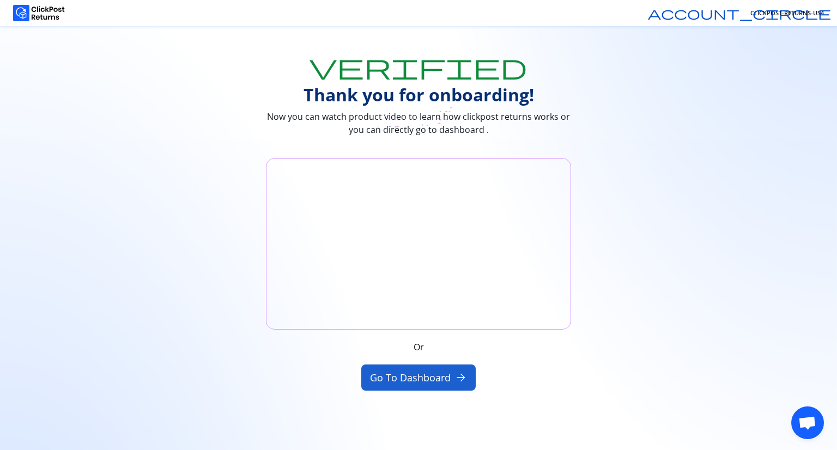
click at [420, 174] on button "Go to Dashboard arrow_forward" at bounding box center [418, 378] width 115 height 26
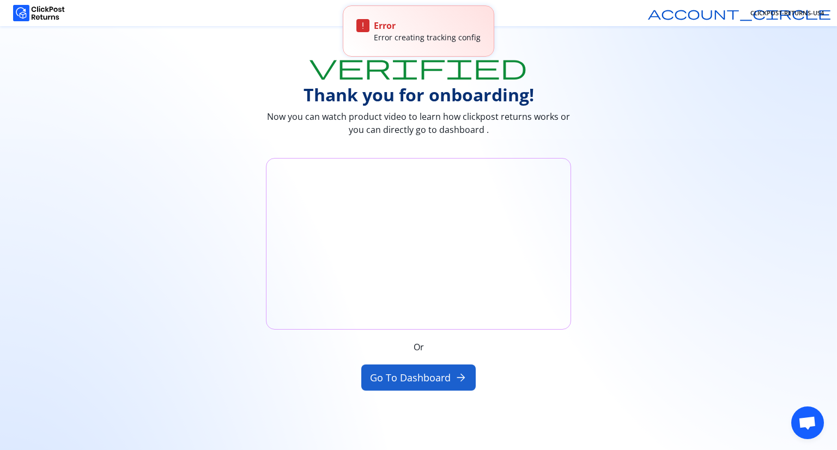
click at [420, 174] on button "Go to Dashboard arrow_forward" at bounding box center [418, 378] width 115 height 26
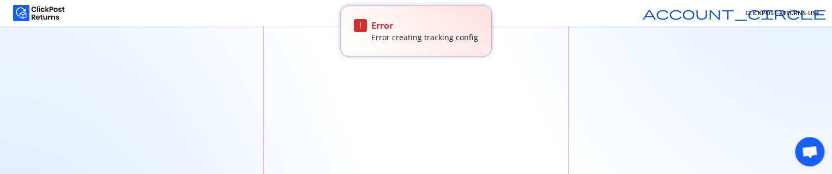
scroll to position [216, 0]
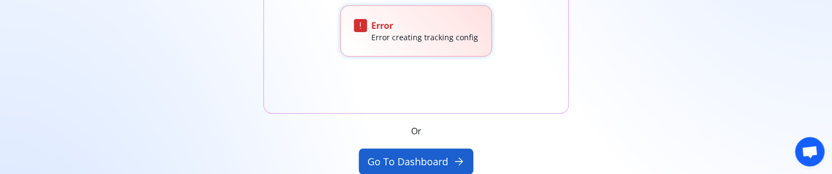
click at [404, 162] on button "Go to Dashboard arrow_forward" at bounding box center [416, 162] width 115 height 26
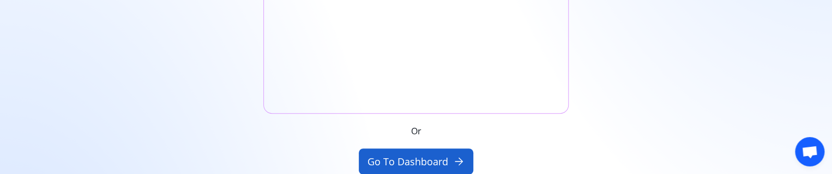
click at [409, 152] on button "Go to Dashboard arrow_forward" at bounding box center [416, 162] width 115 height 26
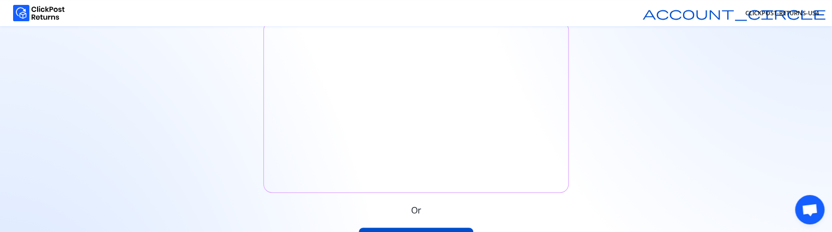
scroll to position [159, 0]
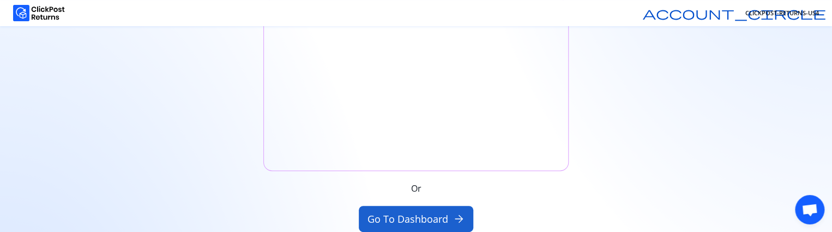
click at [415, 174] on button "Go to Dashboard arrow_forward" at bounding box center [416, 219] width 115 height 26
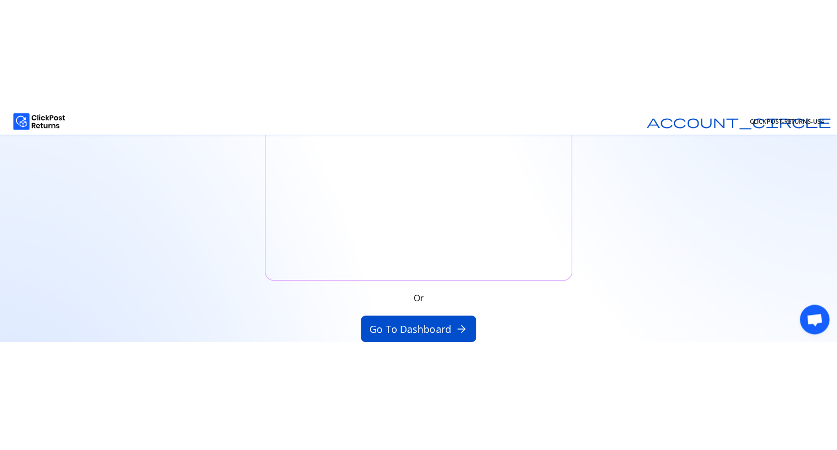
scroll to position [0, 0]
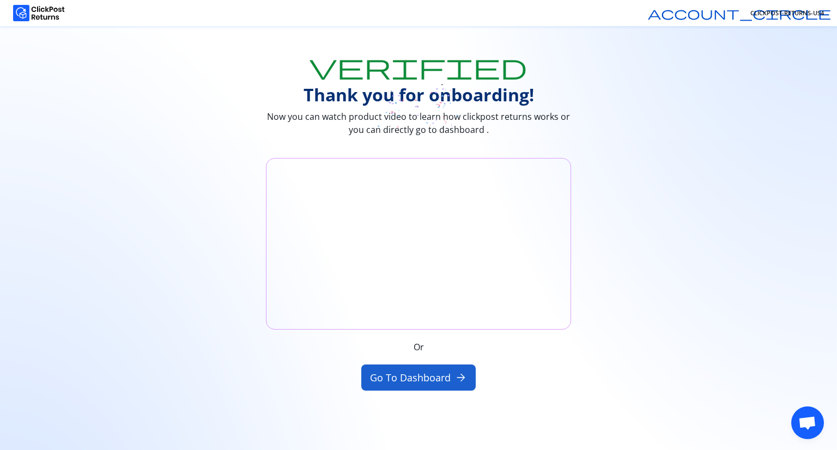
click at [433, 381] on button "Go to Dashboard arrow_forward" at bounding box center [418, 378] width 115 height 26
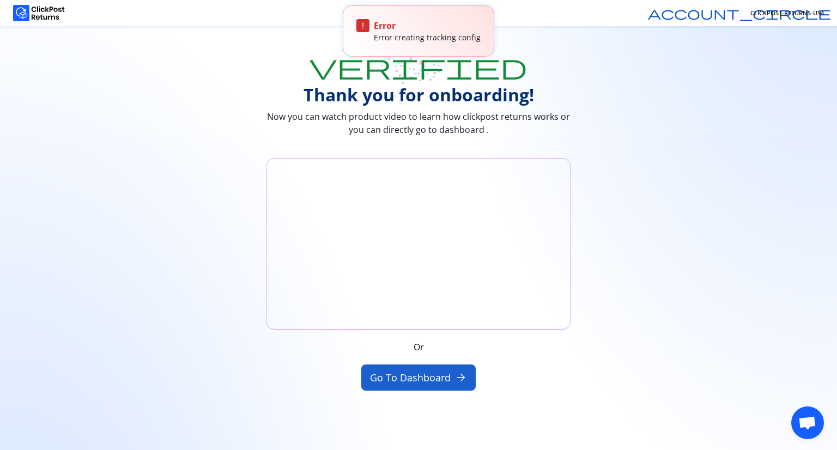
click at [423, 384] on button "Go to Dashboard arrow_forward" at bounding box center [418, 378] width 115 height 26
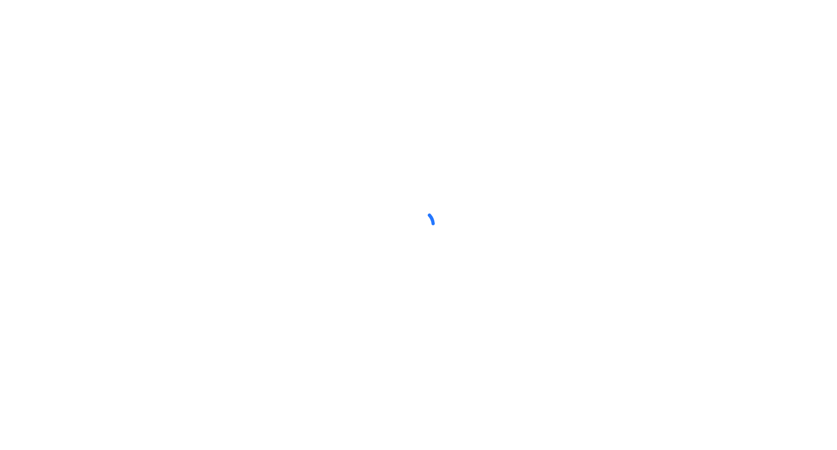
drag, startPoint x: 0, startPoint y: 0, endPoint x: 342, endPoint y: 445, distance: 561.8
click at [342, 445] on div at bounding box center [418, 225] width 837 height 450
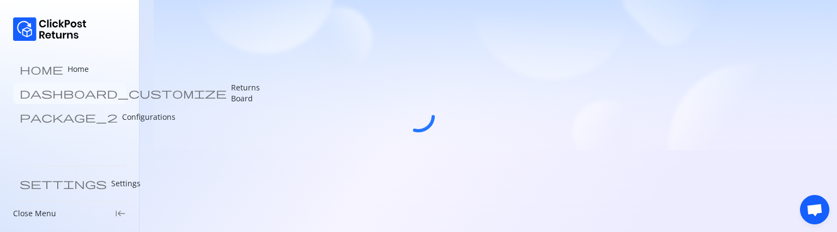
click at [231, 96] on p "Returns Board" at bounding box center [245, 93] width 29 height 22
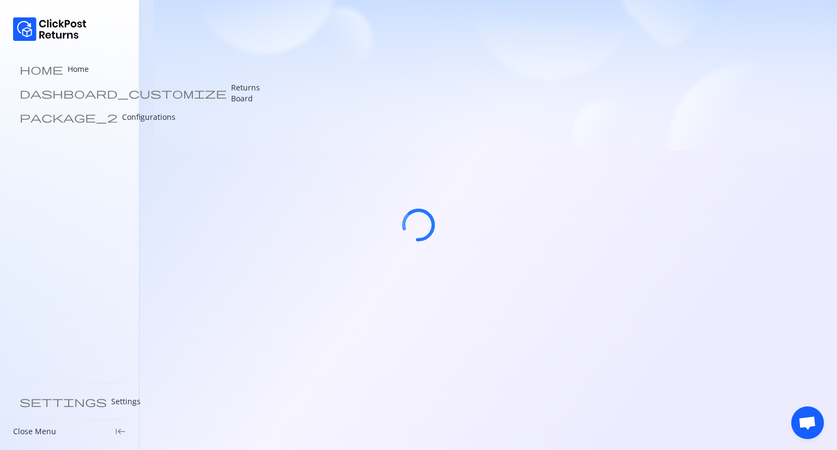
click at [405, 221] on icon at bounding box center [418, 225] width 55 height 55
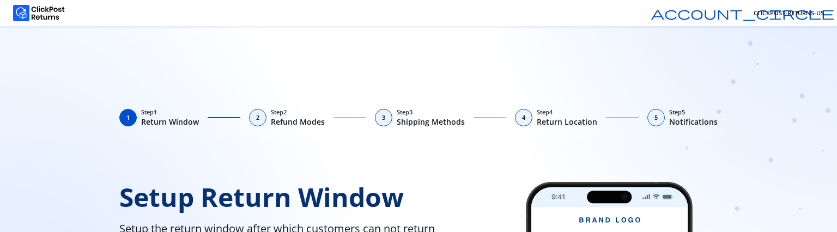
type input "**"
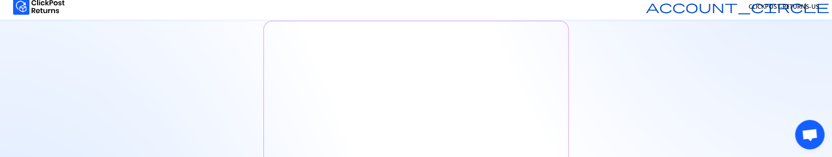
scroll to position [233, 0]
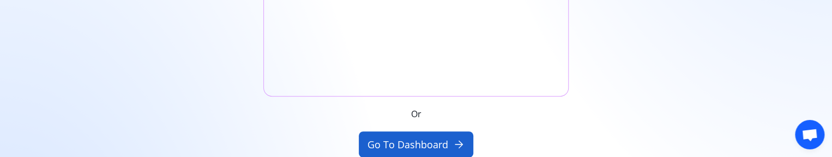
click at [392, 148] on button "Go to Dashboard arrow_forward" at bounding box center [416, 144] width 115 height 26
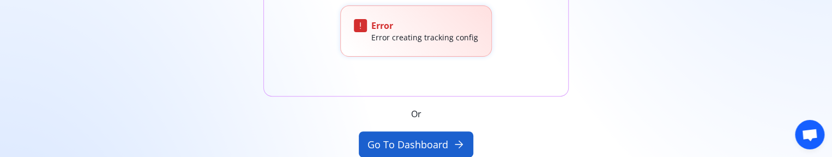
click at [431, 138] on button "Go to Dashboard arrow_forward" at bounding box center [416, 144] width 115 height 26
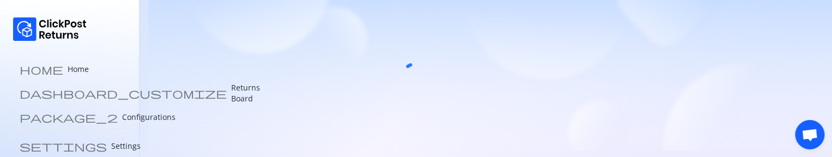
scroll to position [26, 0]
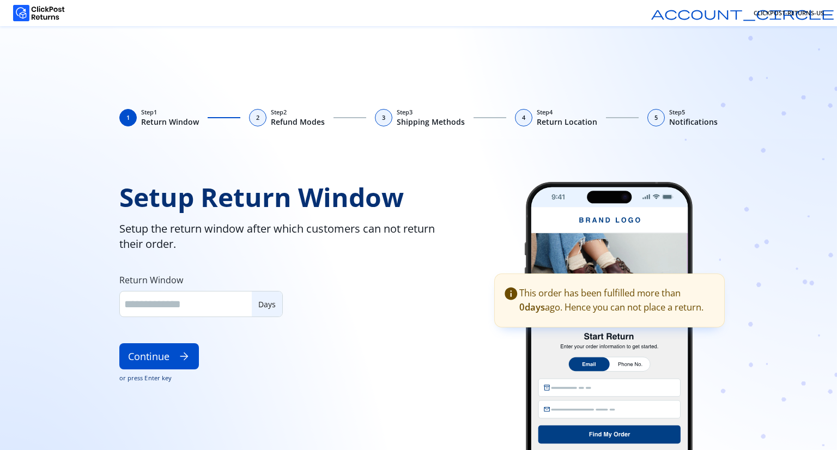
type input "**"
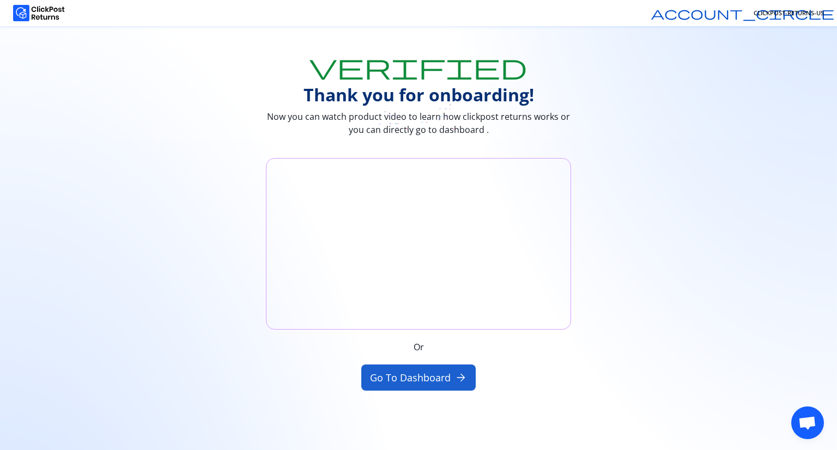
click at [416, 379] on button "Go to Dashboard arrow_forward" at bounding box center [418, 378] width 115 height 26
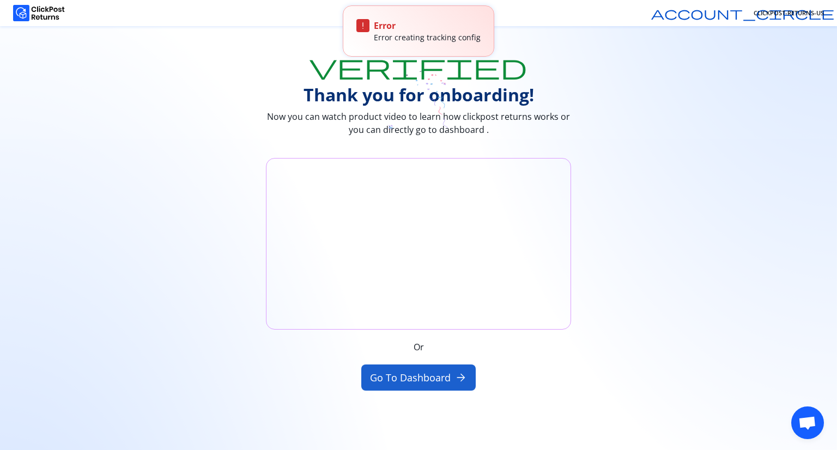
click at [416, 379] on button "Go to Dashboard arrow_forward" at bounding box center [418, 378] width 115 height 26
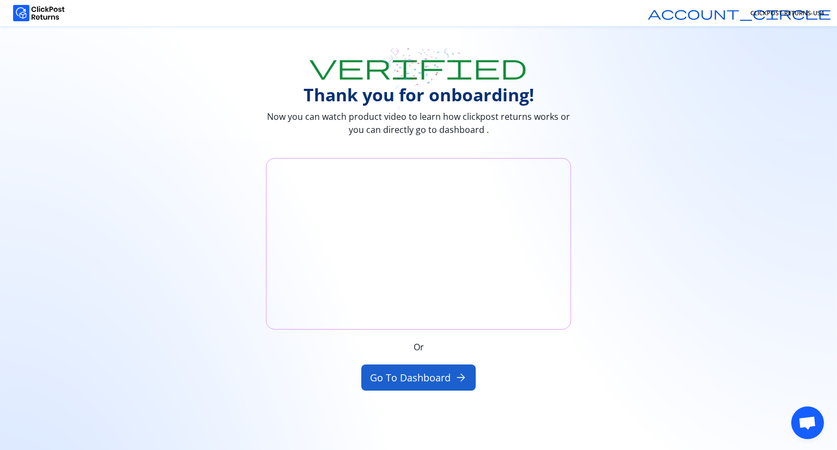
click at [393, 371] on button "Go to Dashboard arrow_forward" at bounding box center [418, 378] width 115 height 26
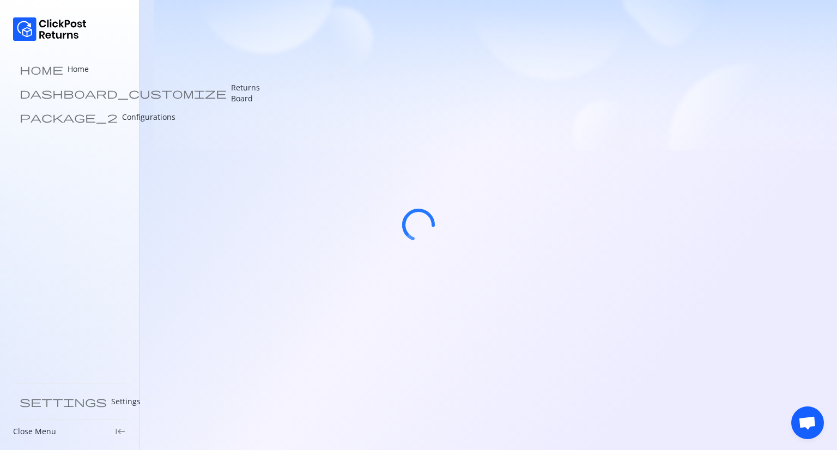
drag, startPoint x: 471, startPoint y: 151, endPoint x: 472, endPoint y: 164, distance: 12.6
click at [472, 164] on div at bounding box center [418, 225] width 837 height 450
click at [492, 216] on div at bounding box center [418, 225] width 837 height 450
click at [122, 119] on p "Configurations" at bounding box center [148, 117] width 53 height 11
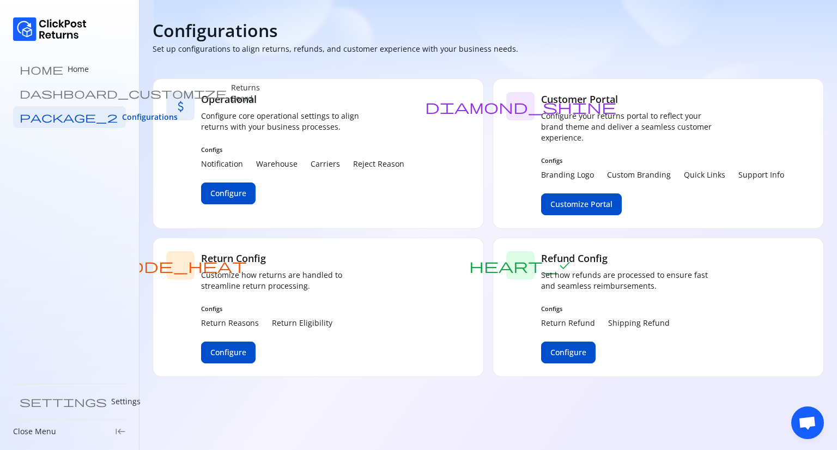
click at [231, 92] on p "Returns Board" at bounding box center [245, 93] width 29 height 22
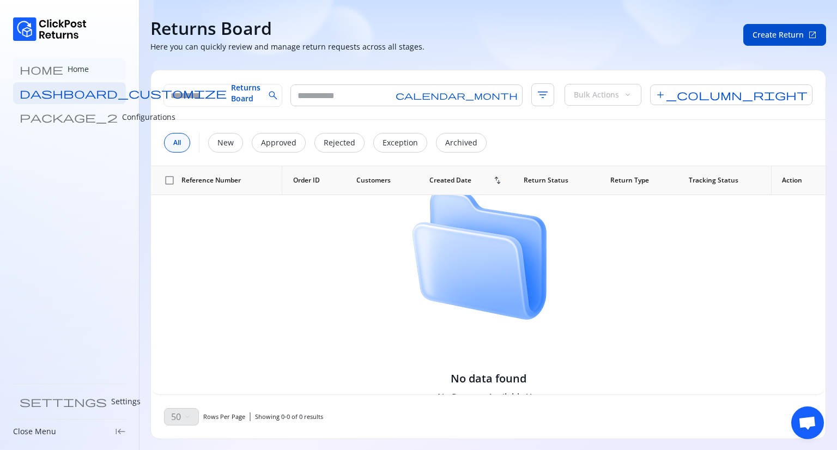
click at [61, 69] on link "home Home" at bounding box center [69, 69] width 113 height 22
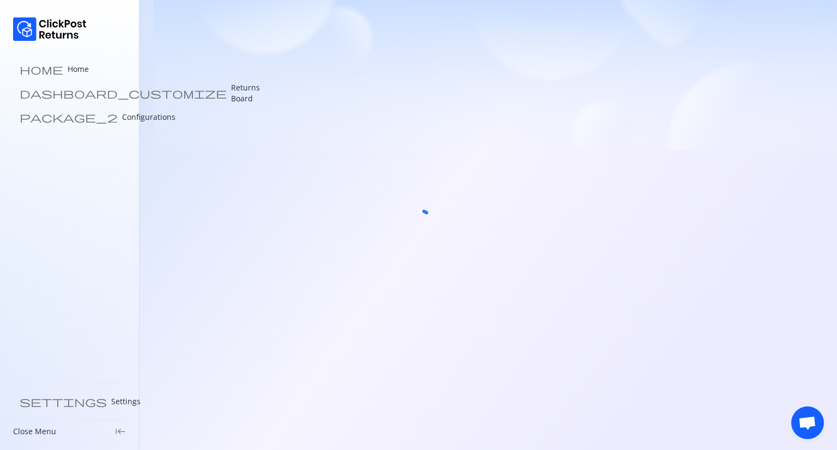
click at [57, 126] on link "package_2 Configurations" at bounding box center [69, 117] width 113 height 22
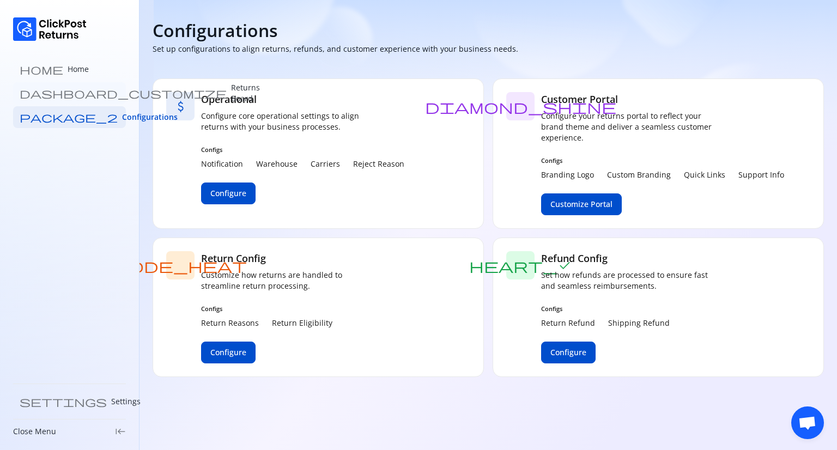
click at [231, 92] on p "Returns Board" at bounding box center [245, 93] width 29 height 22
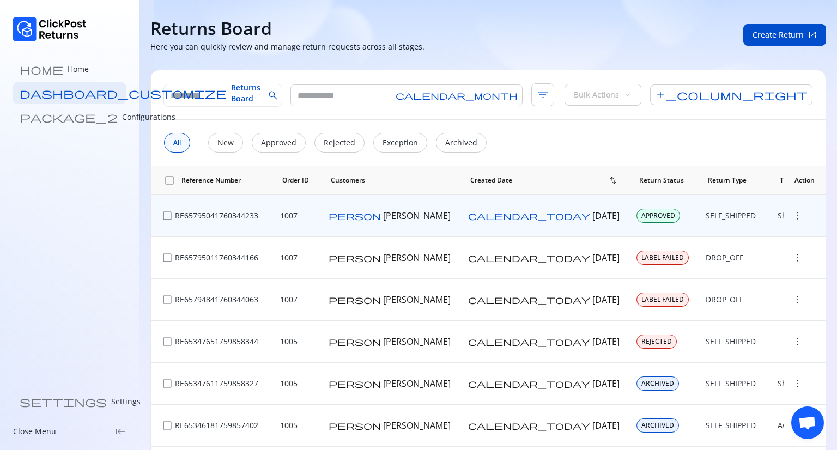
click at [793, 212] on span "more_vert" at bounding box center [798, 215] width 11 height 11
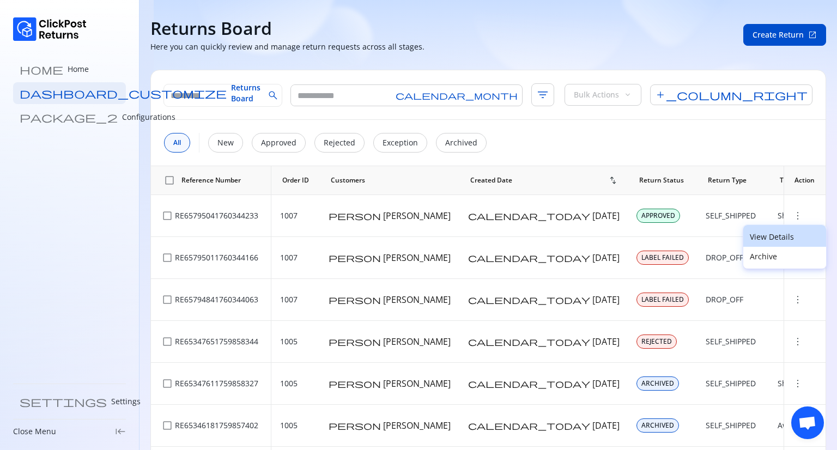
click at [764, 236] on p "View Details" at bounding box center [785, 237] width 70 height 11
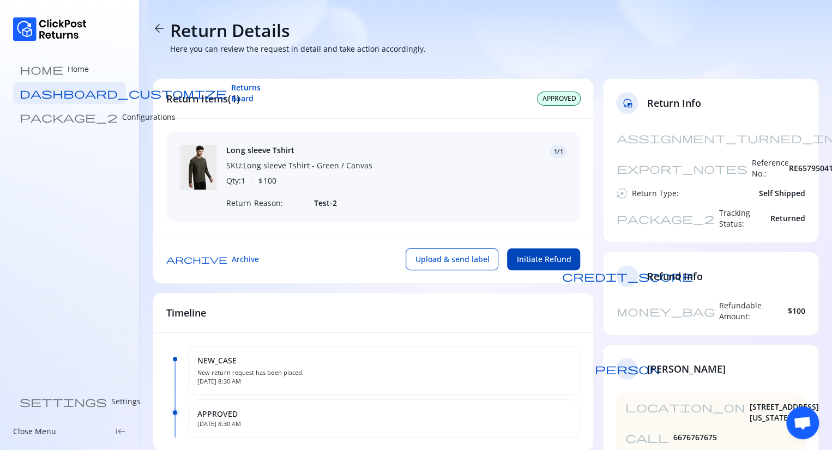
click at [526, 264] on span "Initiate Refund" at bounding box center [543, 259] width 55 height 11
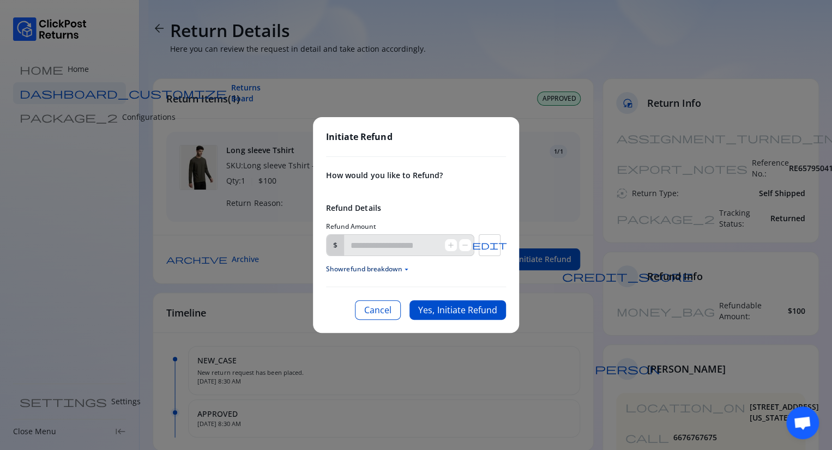
type input "***"
click at [374, 309] on button "Cancel" at bounding box center [378, 310] width 46 height 20
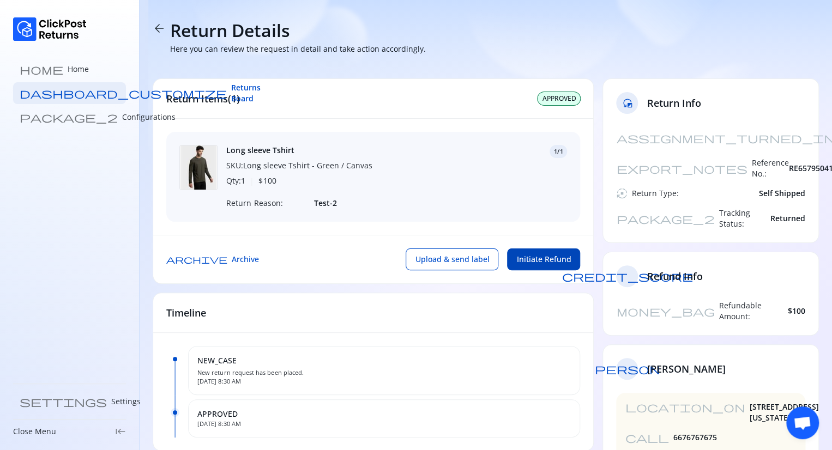
click at [543, 265] on span "Initiate Refund" at bounding box center [543, 259] width 55 height 11
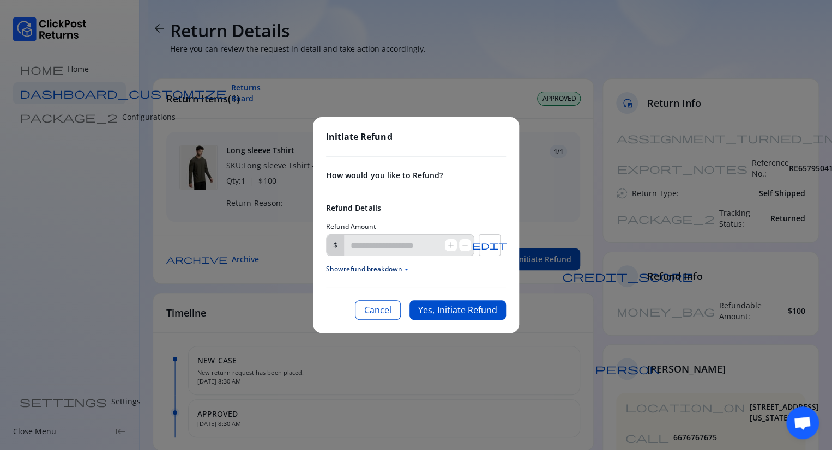
type input "***"
click at [386, 308] on button "Cancel" at bounding box center [378, 310] width 46 height 20
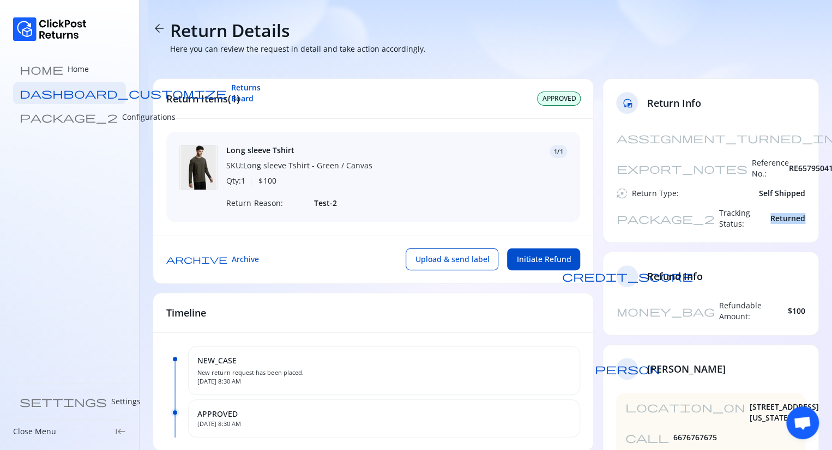
drag, startPoint x: 810, startPoint y: 192, endPoint x: 764, endPoint y: 186, distance: 46.2
click at [764, 186] on div "assignment_turned_in Created At: 13 Oct 2025 export_notes Reference No.: RE6579…" at bounding box center [710, 185] width 215 height 116
click at [157, 27] on span "arrow_back" at bounding box center [159, 28] width 13 height 13
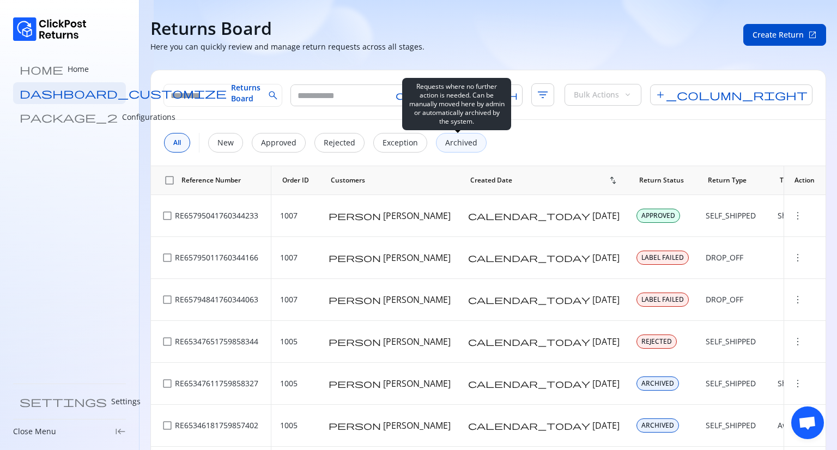
click at [474, 142] on div "Archived" at bounding box center [461, 143] width 51 height 20
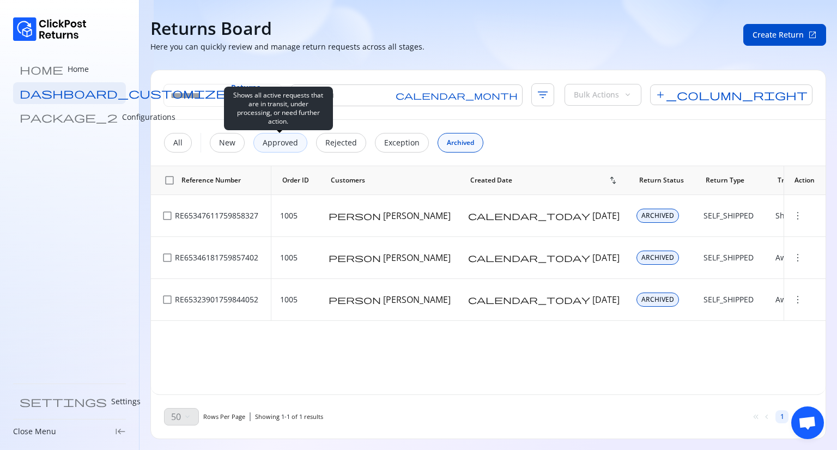
click at [284, 145] on p "Approved" at bounding box center [280, 142] width 35 height 11
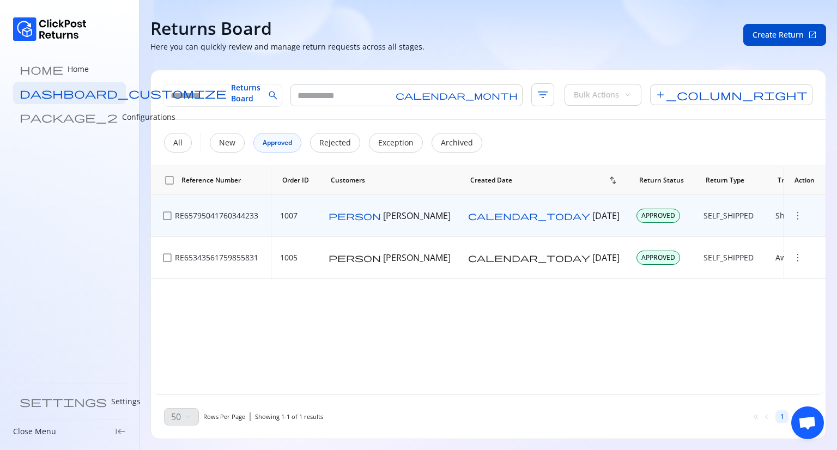
click at [793, 214] on span "more_vert" at bounding box center [798, 215] width 11 height 11
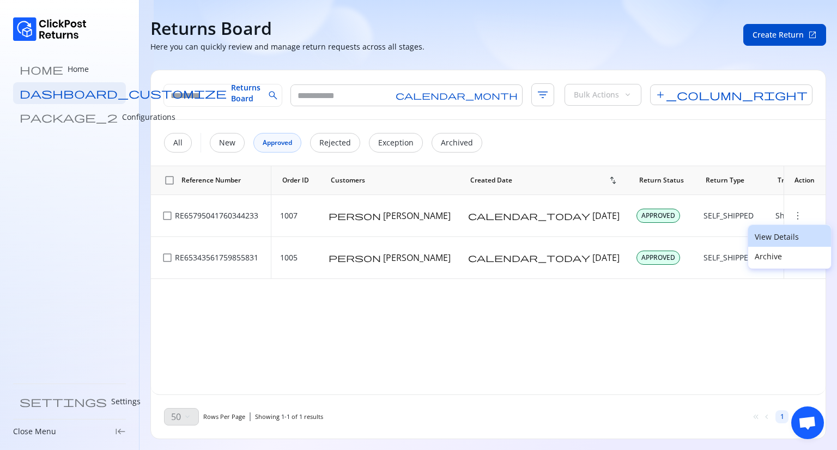
click at [760, 239] on p "View Details" at bounding box center [790, 237] width 70 height 11
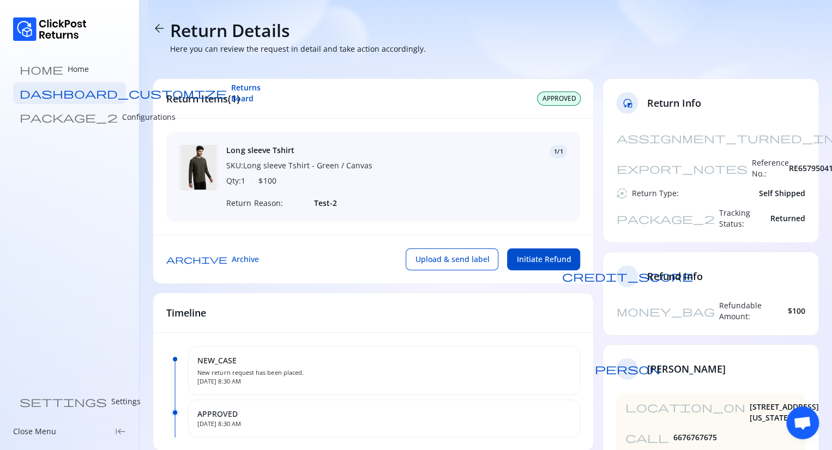
click at [154, 27] on span "arrow_back" at bounding box center [159, 28] width 13 height 13
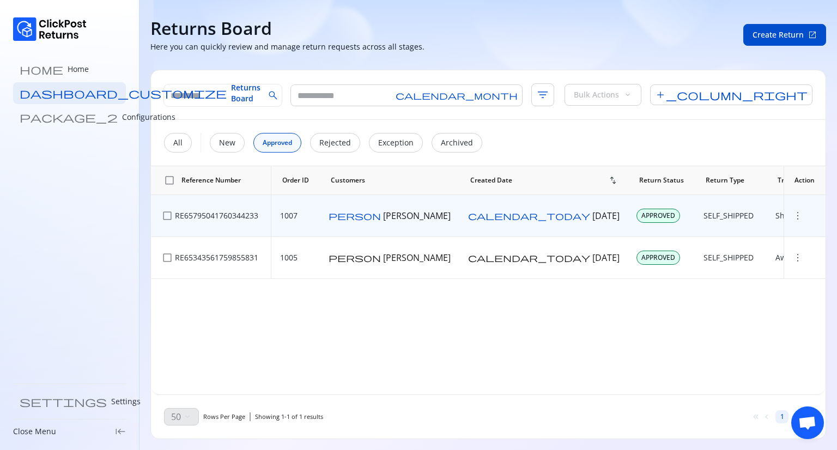
click at [794, 214] on span "more_vert" at bounding box center [798, 215] width 11 height 11
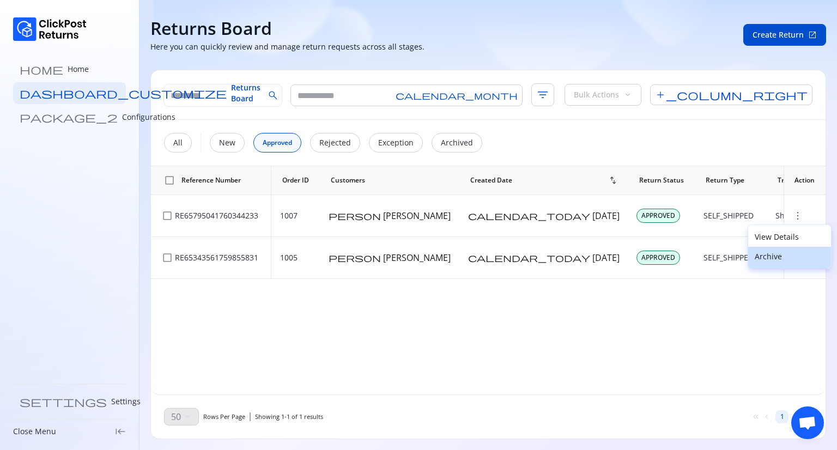
click at [776, 254] on p "Archive" at bounding box center [790, 256] width 70 height 11
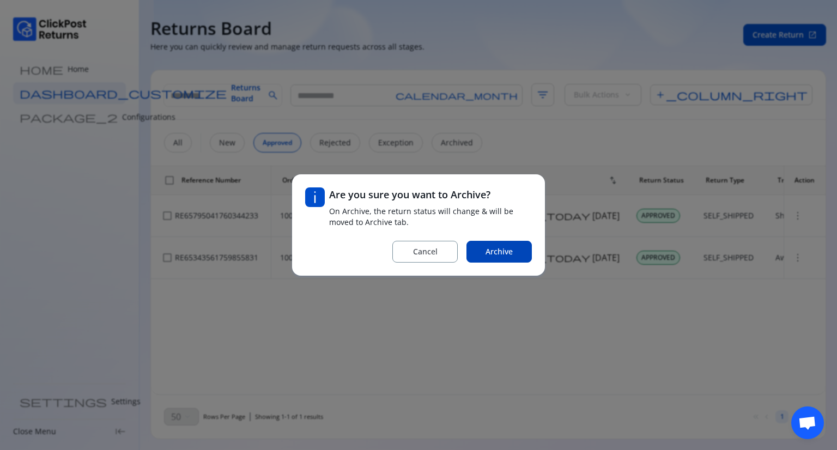
click at [510, 252] on span "Archive" at bounding box center [499, 251] width 27 height 11
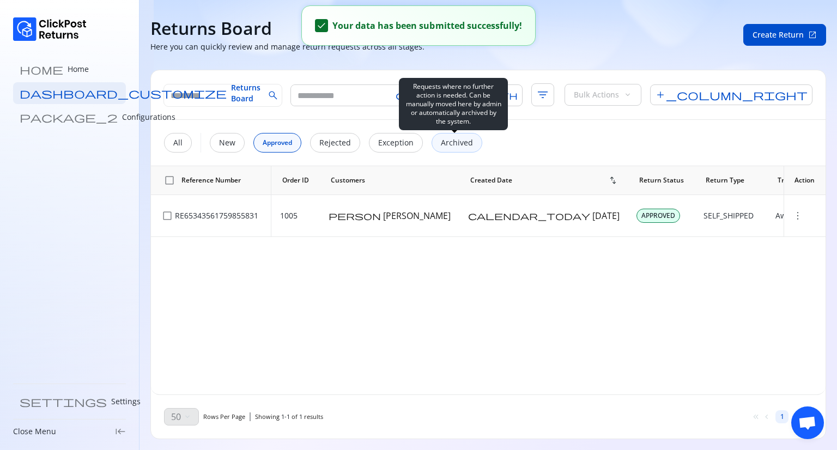
click at [461, 143] on p "Archived" at bounding box center [457, 142] width 32 height 11
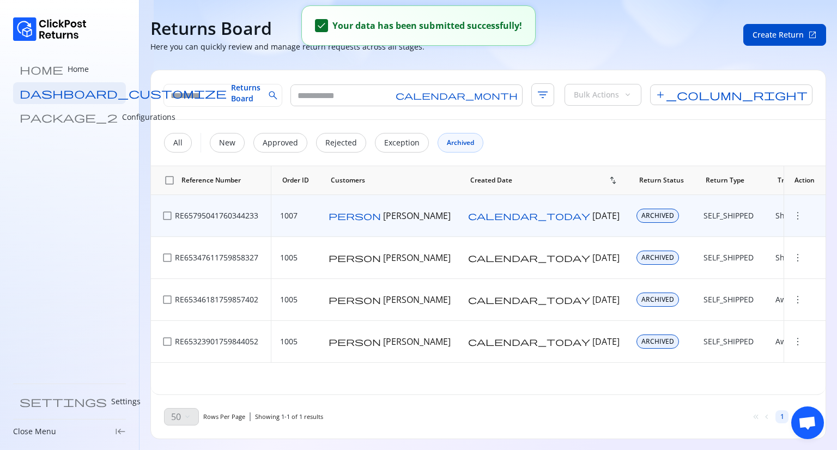
click at [795, 218] on span "more_vert" at bounding box center [798, 215] width 11 height 11
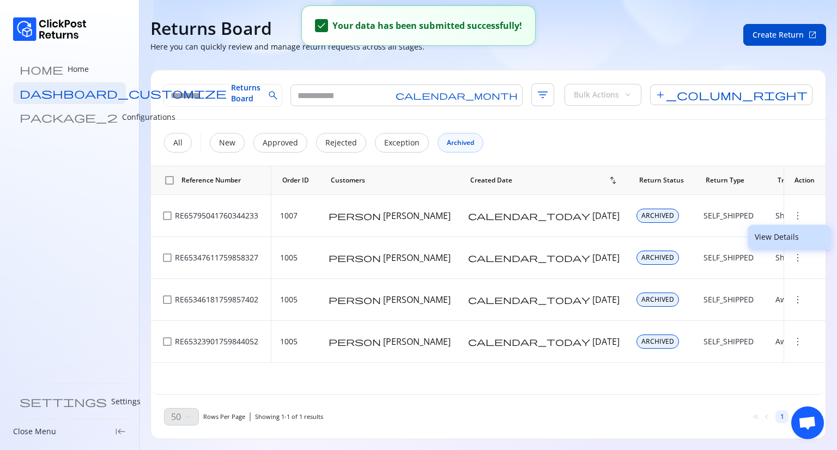
click at [770, 239] on p "View Details" at bounding box center [790, 237] width 70 height 11
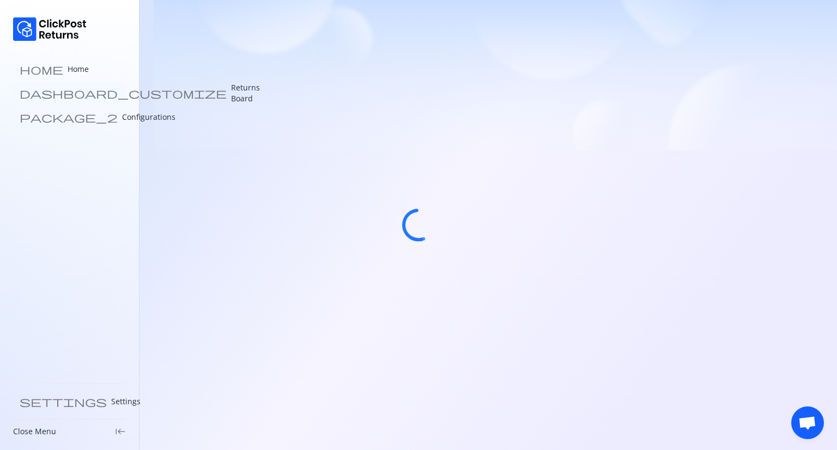
click at [231, 88] on p "Returns Board" at bounding box center [245, 93] width 29 height 22
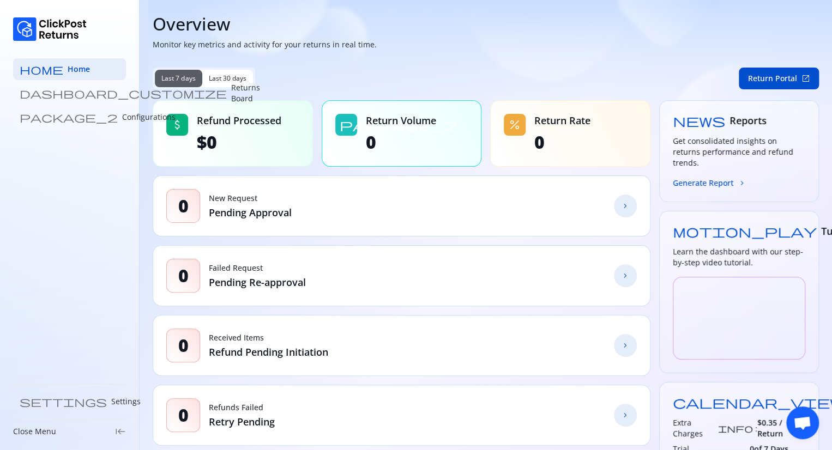
click at [122, 115] on p "Configurations" at bounding box center [148, 117] width 53 height 11
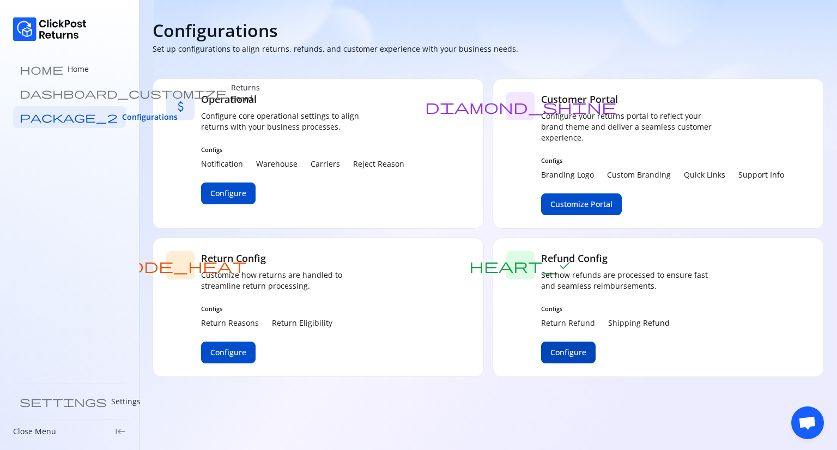
click at [568, 346] on button "Configure" at bounding box center [568, 353] width 55 height 22
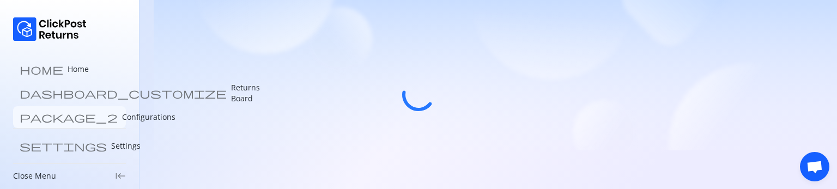
click at [55, 110] on link "package_2 Configurations" at bounding box center [69, 117] width 113 height 22
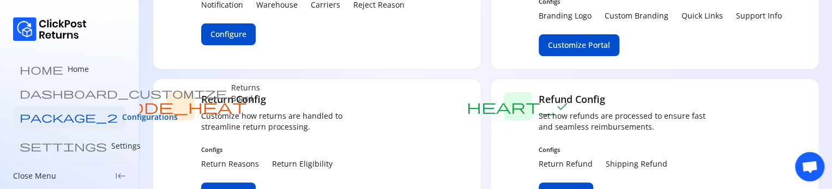
scroll to position [201, 0]
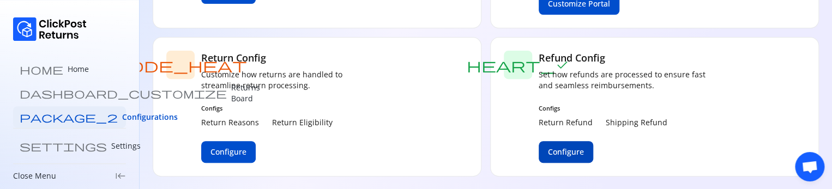
click at [571, 151] on span "Configure" at bounding box center [566, 152] width 36 height 11
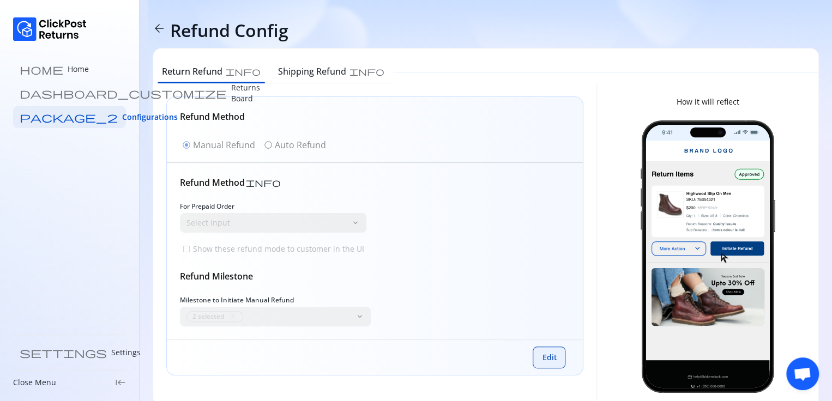
click at [550, 189] on span "Edit" at bounding box center [549, 357] width 14 height 11
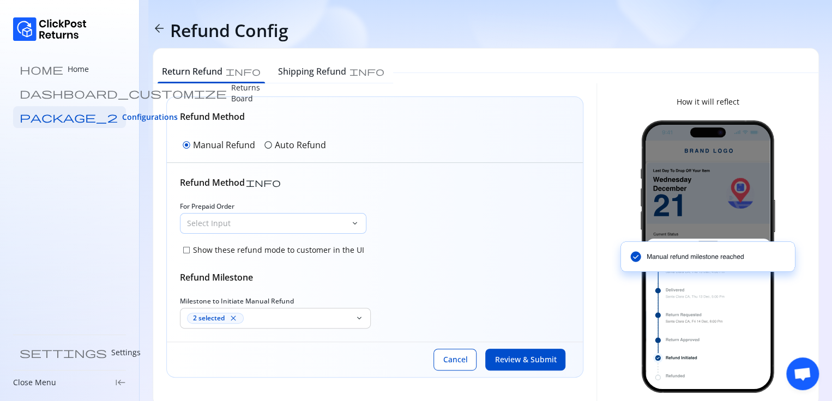
click at [314, 189] on p "Select Input" at bounding box center [266, 223] width 159 height 11
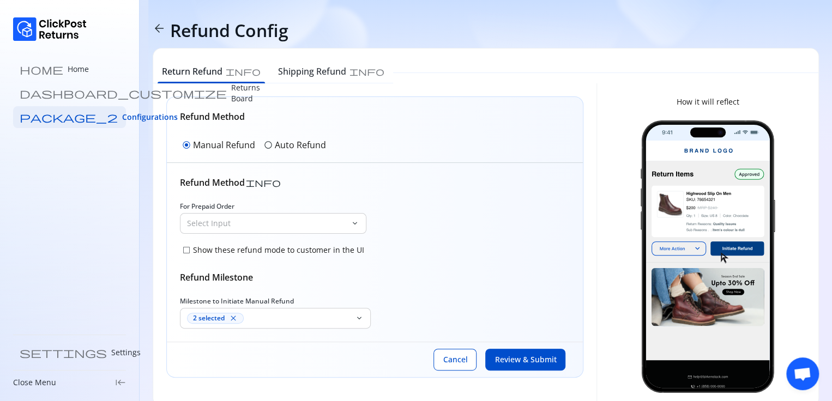
click at [422, 189] on div "For Prepaid Order Select Input keyboard_arrow_down check_box_outline_blank Show…" at bounding box center [375, 230] width 390 height 56
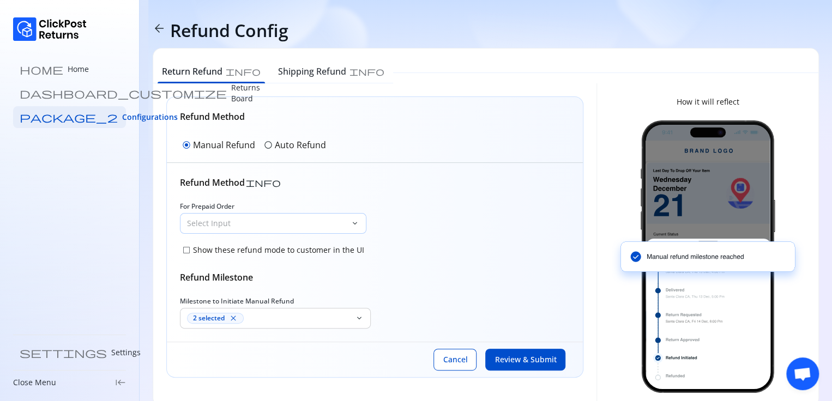
click at [338, 189] on p "Select Input" at bounding box center [266, 223] width 159 height 11
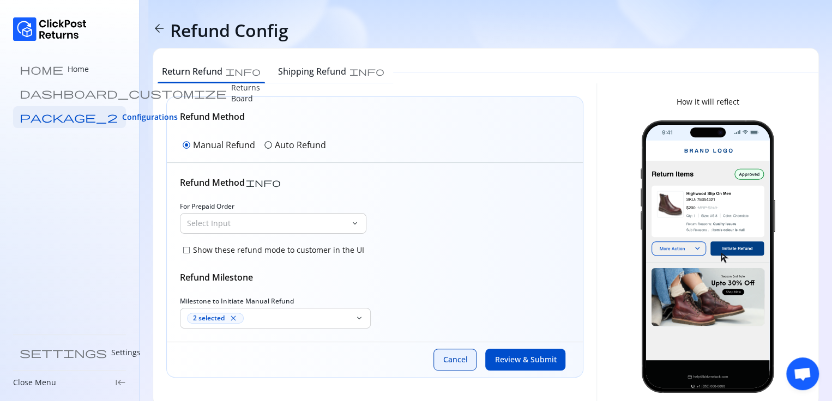
click at [445, 189] on button "Cancel" at bounding box center [454, 360] width 43 height 22
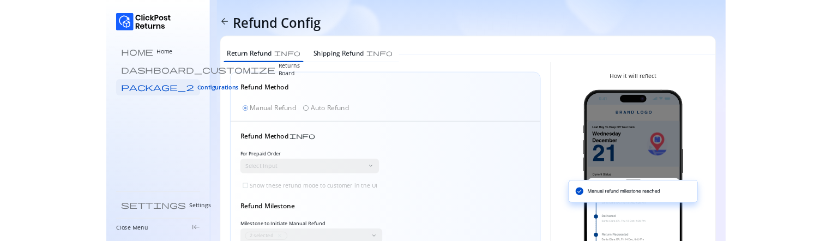
scroll to position [59, 0]
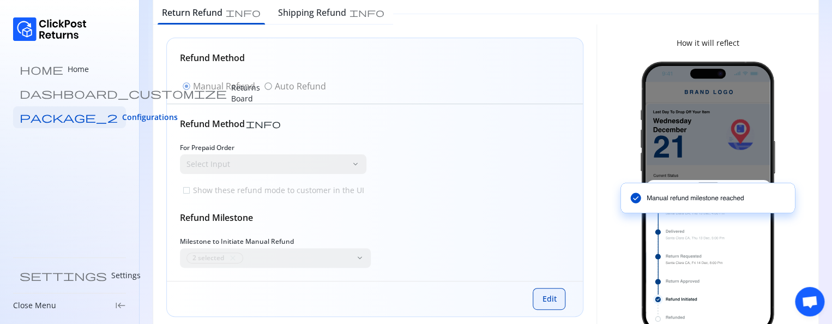
click at [549, 302] on span "Edit" at bounding box center [549, 298] width 14 height 11
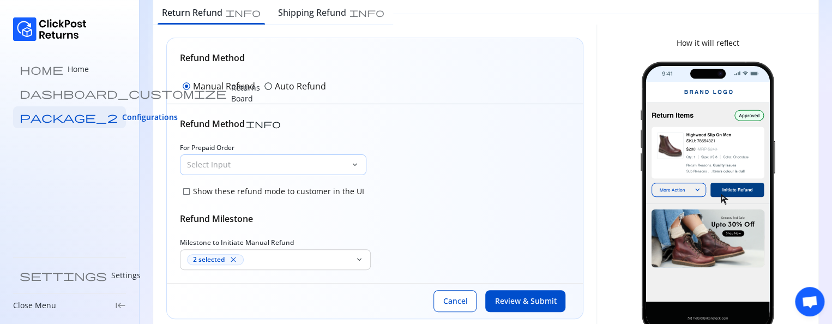
click at [313, 171] on div "Select Input" at bounding box center [265, 165] width 170 height 20
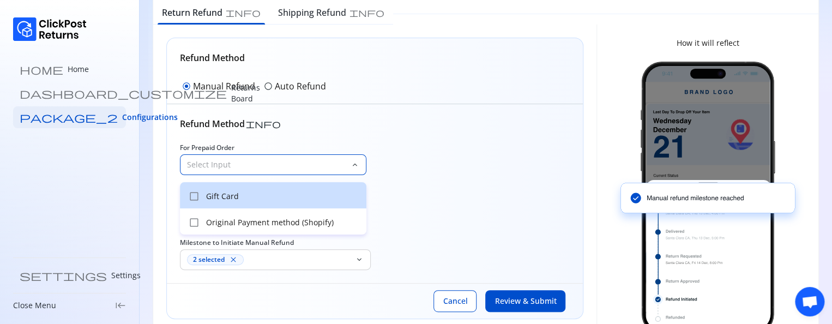
click at [247, 198] on p "Gift Card" at bounding box center [283, 196] width 154 height 11
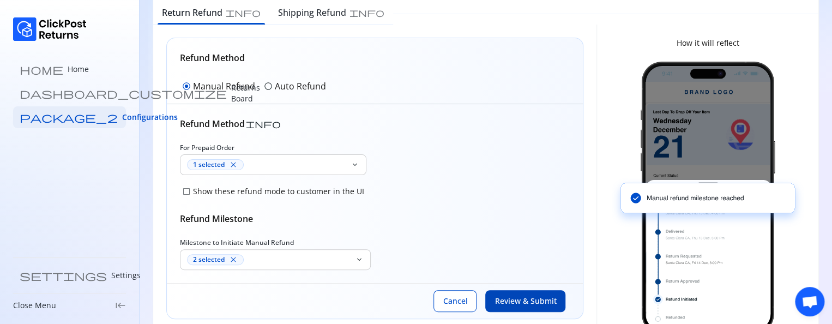
click at [546, 296] on span "Review & Submit" at bounding box center [526, 301] width 62 height 11
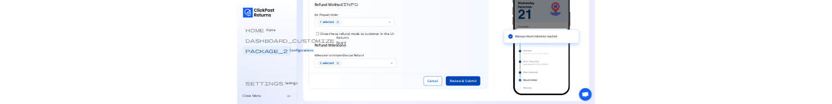
scroll to position [174, 0]
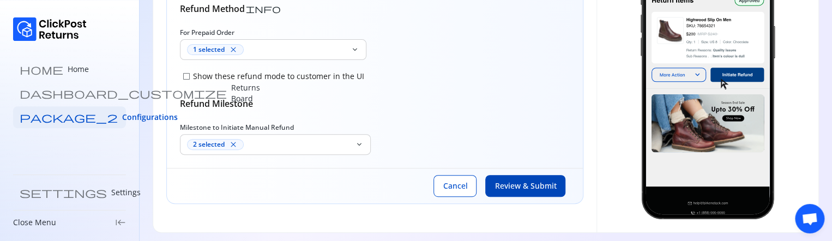
click at [554, 175] on button "Review & Submit" at bounding box center [525, 186] width 80 height 22
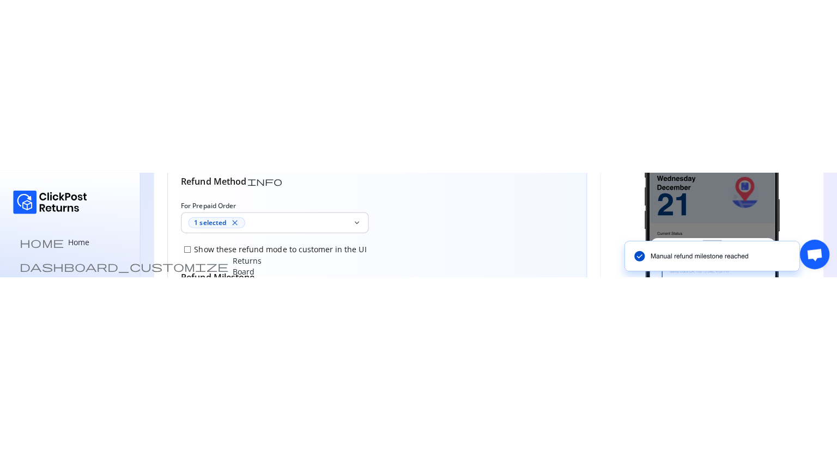
scroll to position [0, 0]
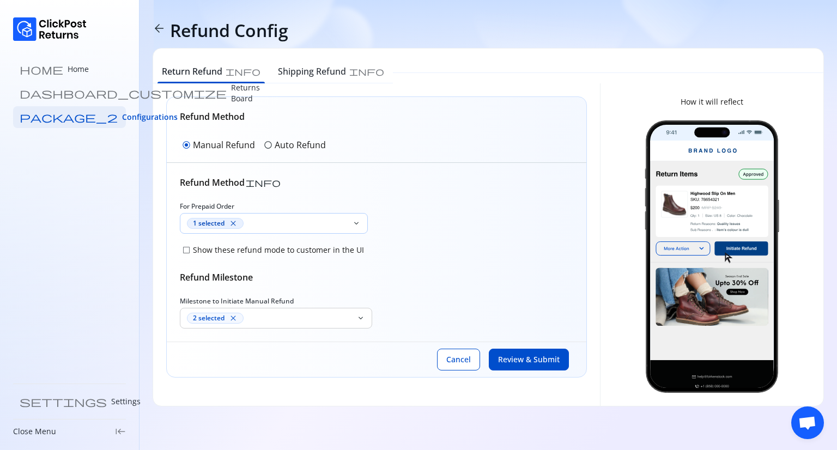
click at [237, 220] on span "close" at bounding box center [233, 223] width 9 height 9
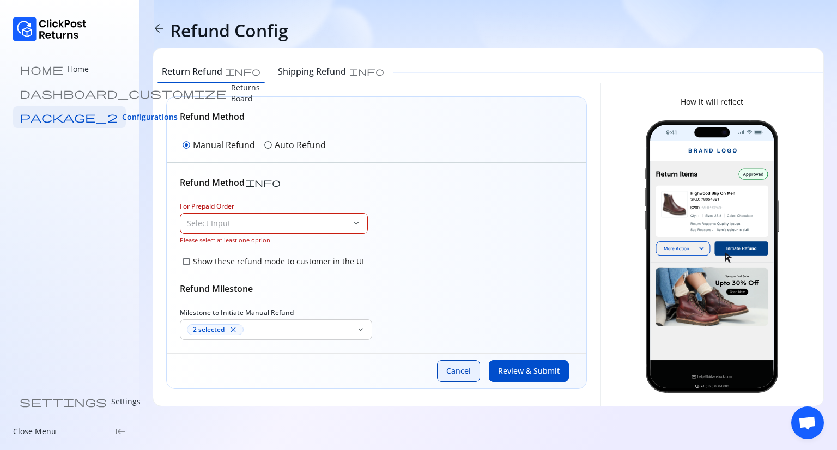
click at [454, 323] on span "Cancel" at bounding box center [459, 371] width 25 height 11
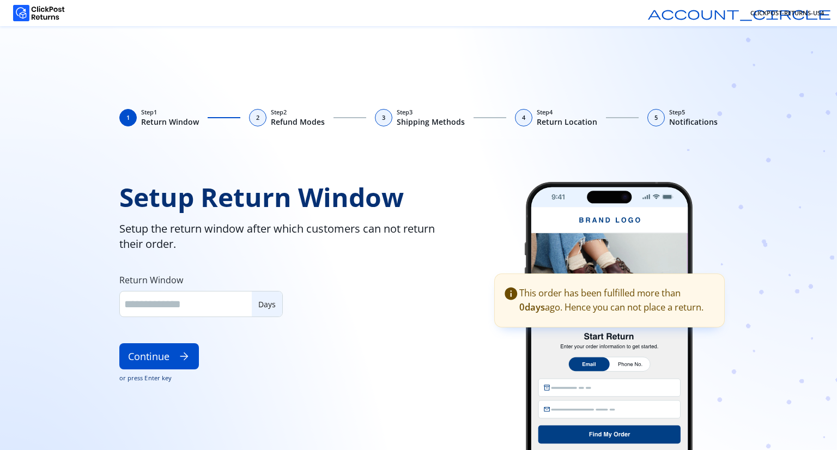
type input "**"
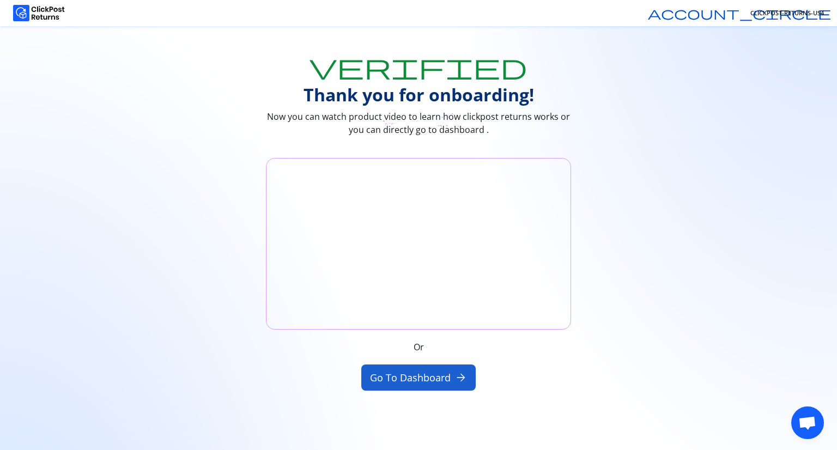
click at [420, 375] on button "Go to Dashboard arrow_forward" at bounding box center [418, 378] width 115 height 26
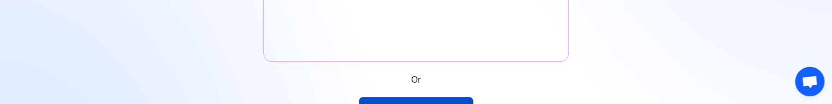
scroll to position [287, 0]
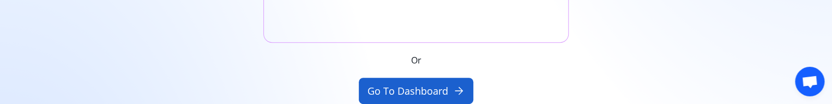
click at [399, 82] on button "Go to Dashboard arrow_forward" at bounding box center [416, 90] width 115 height 26
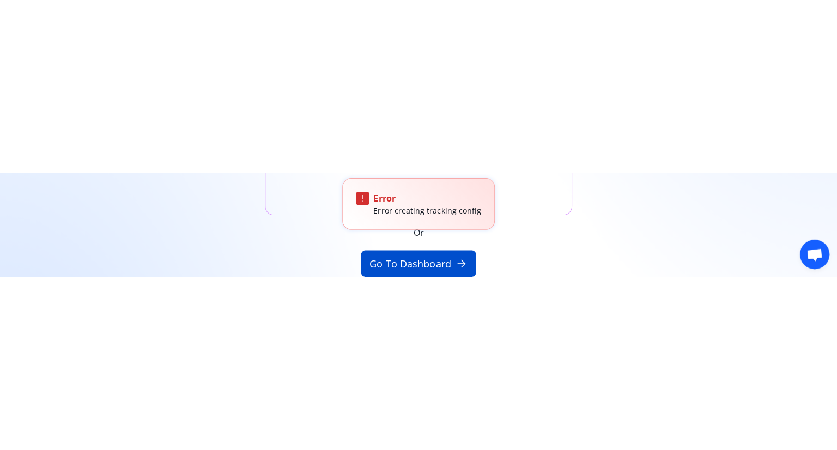
scroll to position [0, 0]
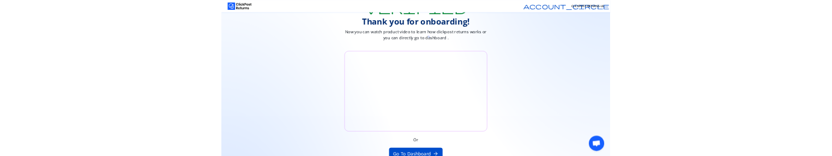
scroll to position [57, 0]
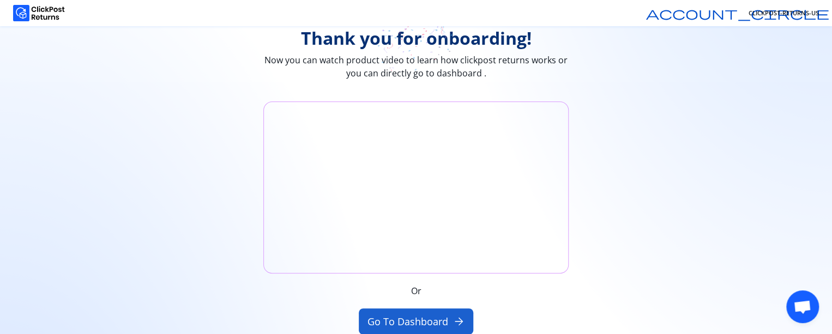
click at [425, 245] on button "Go to Dashboard arrow_forward" at bounding box center [416, 321] width 115 height 26
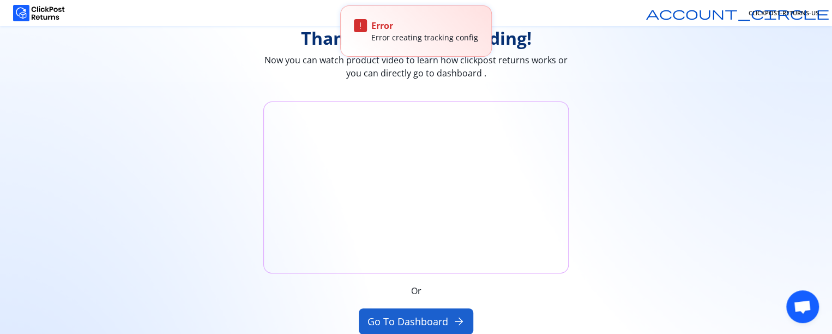
click at [404, 245] on button "Go to Dashboard arrow_forward" at bounding box center [416, 321] width 115 height 26
